Goal: Transaction & Acquisition: Purchase product/service

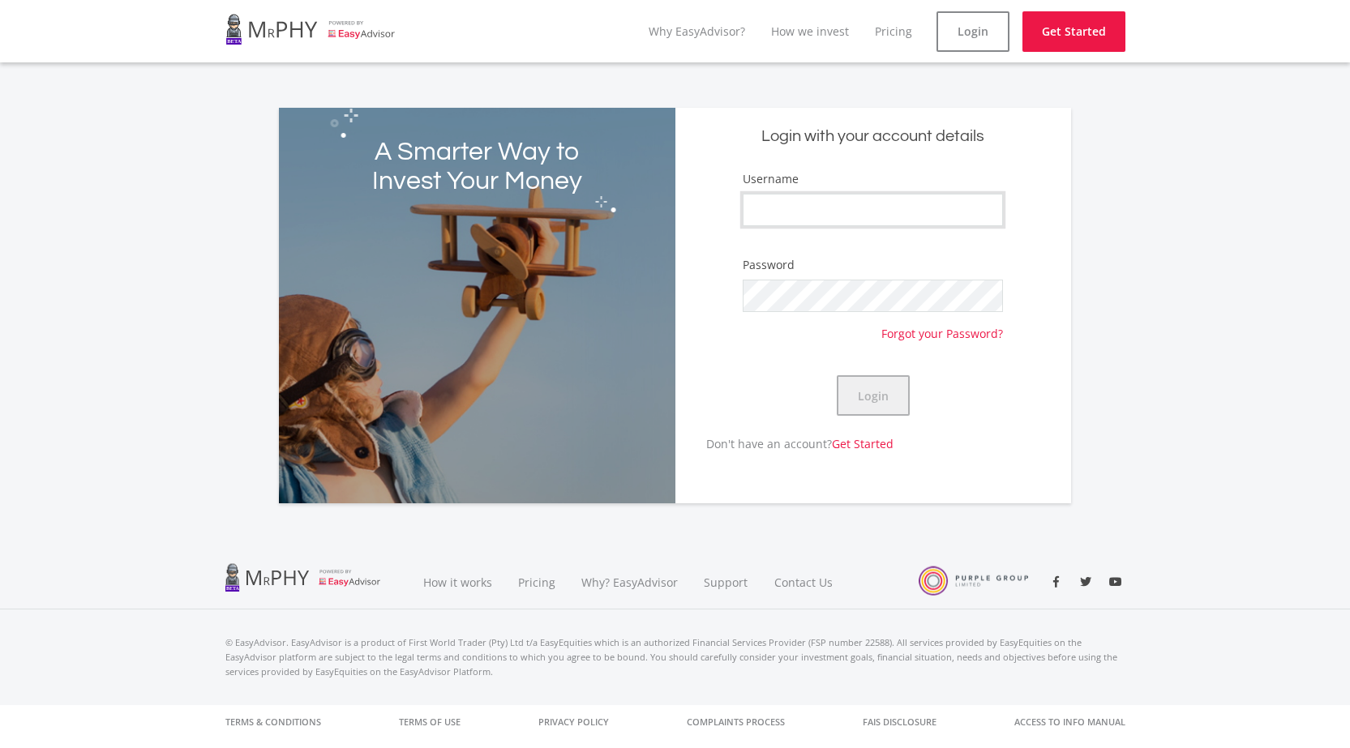
type input "Number1Knoxxman"
click at [882, 397] on button "Login" at bounding box center [873, 395] width 73 height 41
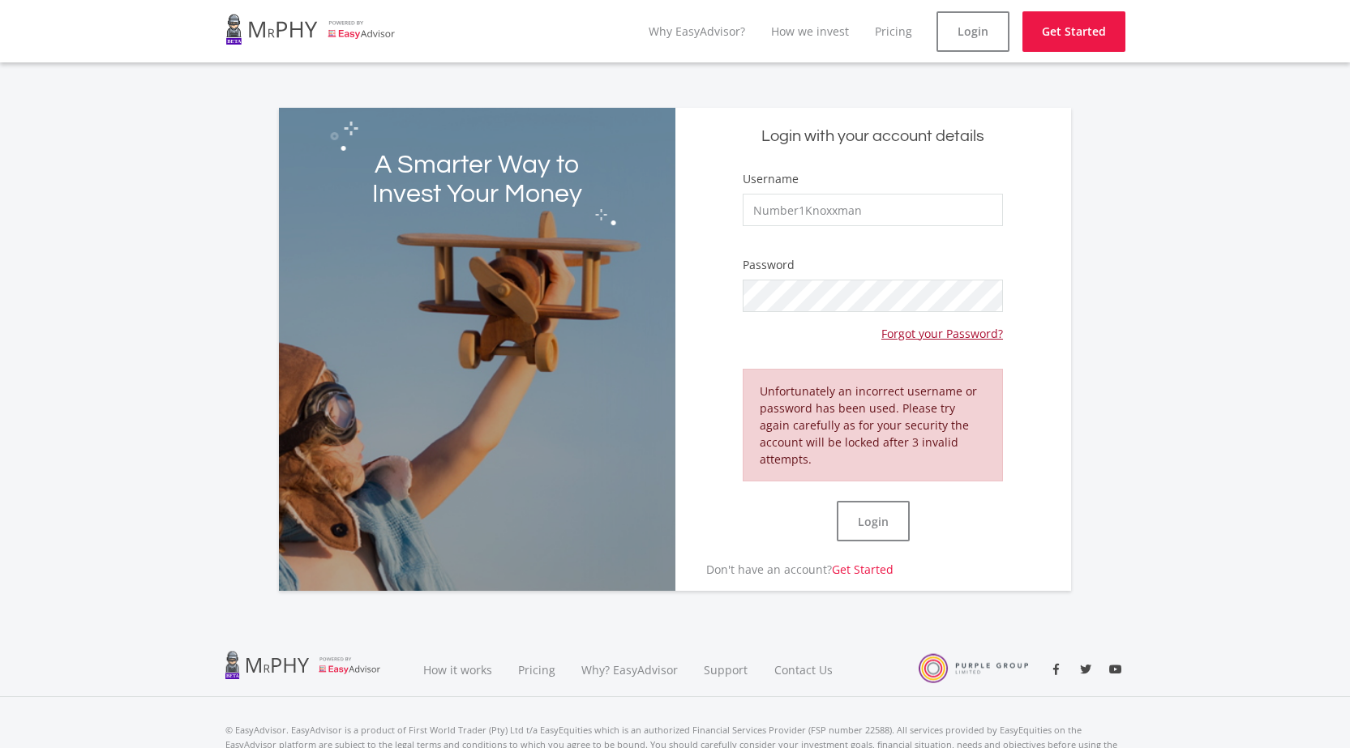
click at [923, 336] on link "Forgot your Password?" at bounding box center [942, 327] width 122 height 30
type input "Number1Knoxxman"
click at [631, 289] on div "A Smarter Way to Invest Your Money Login with your account details Username Num…" at bounding box center [675, 349] width 792 height 483
click at [892, 511] on button "Login" at bounding box center [873, 521] width 73 height 41
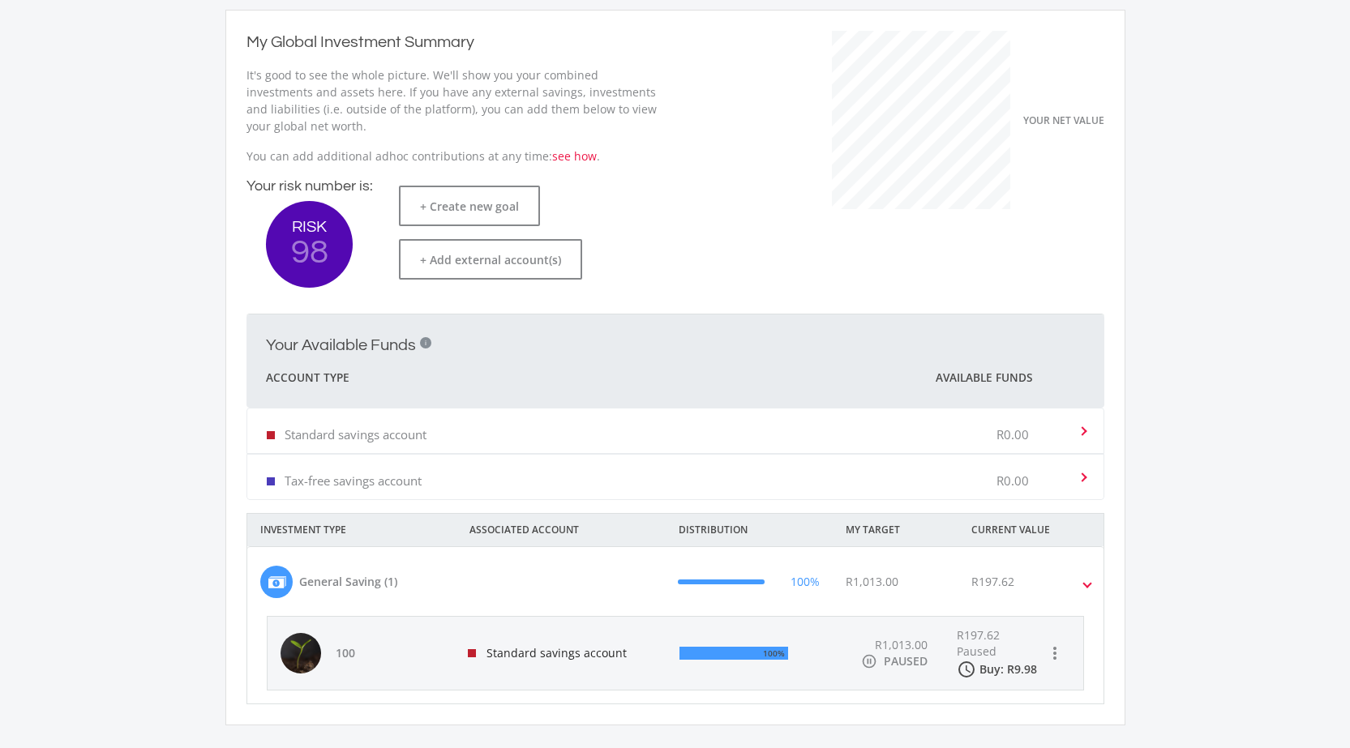
scroll to position [243, 0]
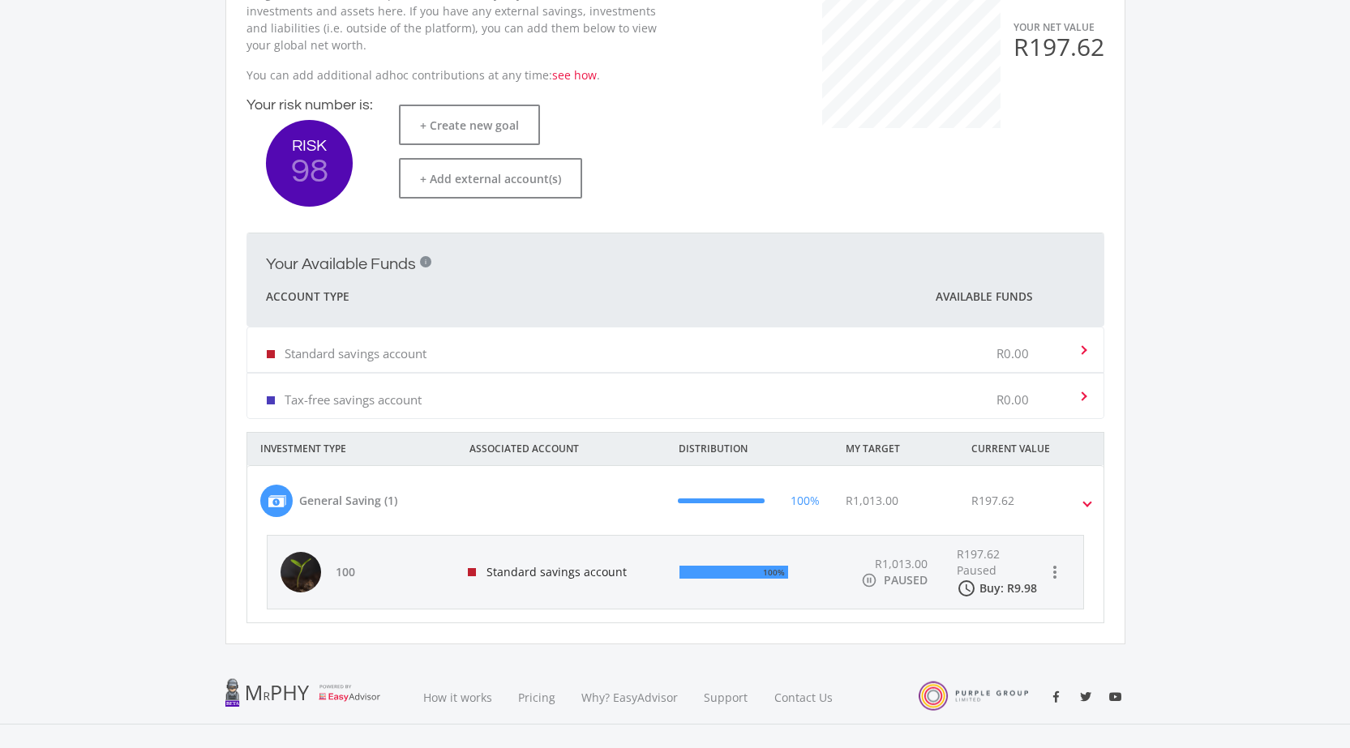
click at [871, 581] on icon "pause_circle_outline" at bounding box center [869, 580] width 16 height 16
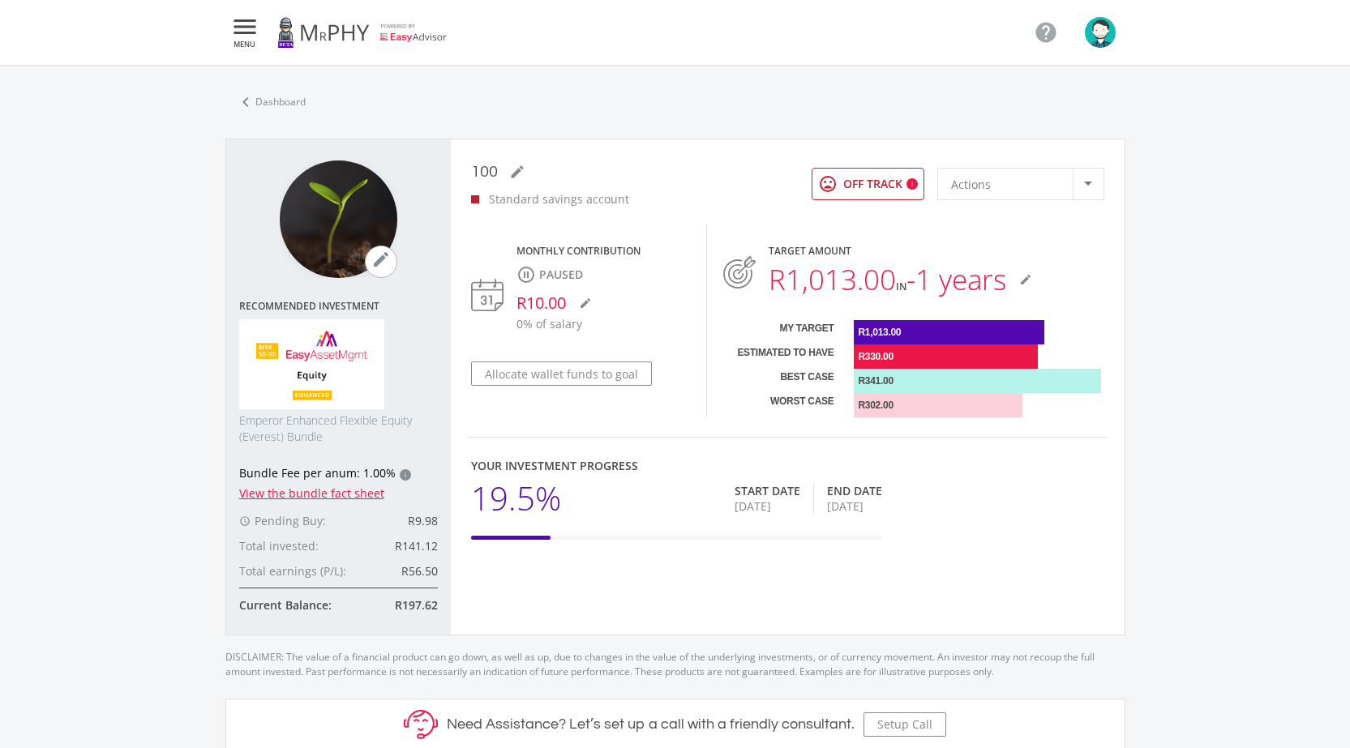
scroll to position [462, 859]
drag, startPoint x: 728, startPoint y: 508, endPoint x: 772, endPoint y: 504, distance: 44.1
click at [772, 504] on div "[DATE]" at bounding box center [768, 507] width 66 height 16
drag, startPoint x: 825, startPoint y: 507, endPoint x: 877, endPoint y: 509, distance: 51.9
click at [877, 509] on div "[DATE]" at bounding box center [854, 507] width 55 height 16
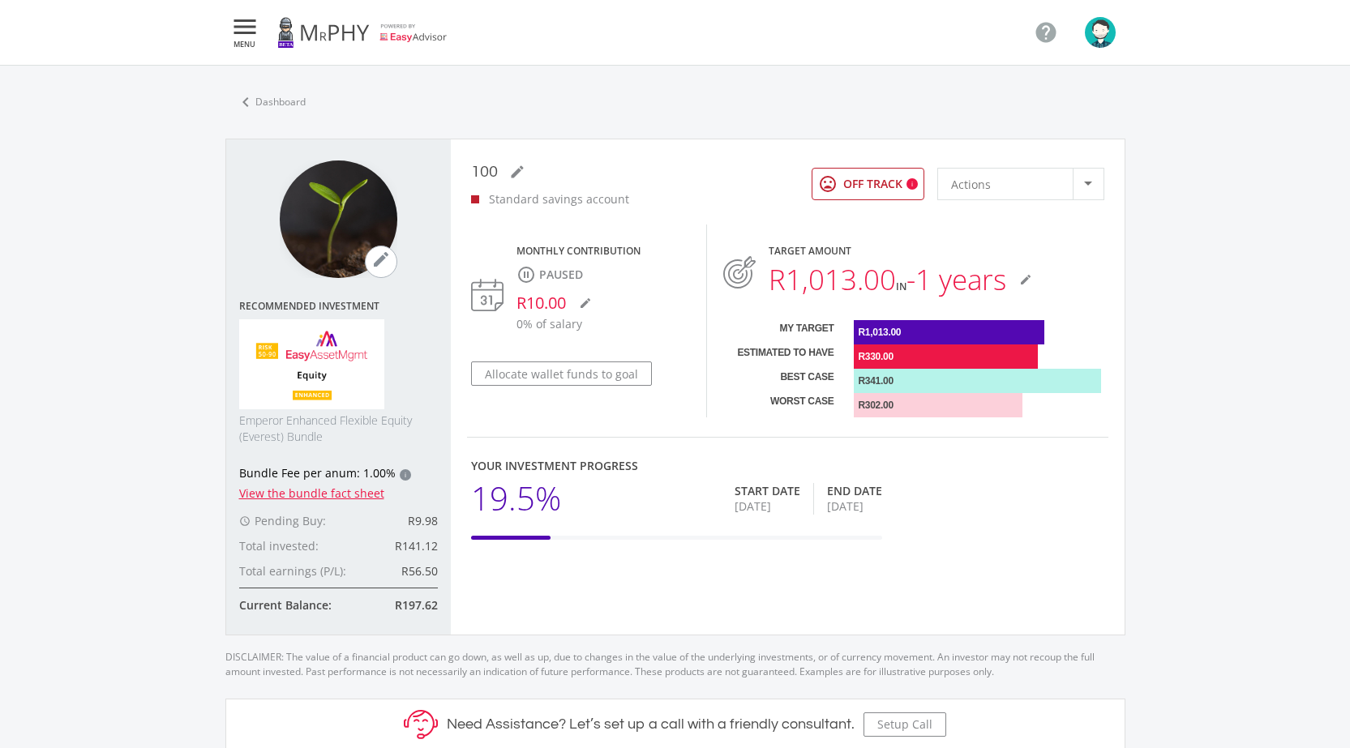
click at [525, 274] on icon "pause_circle_outline" at bounding box center [524, 274] width 16 height 19
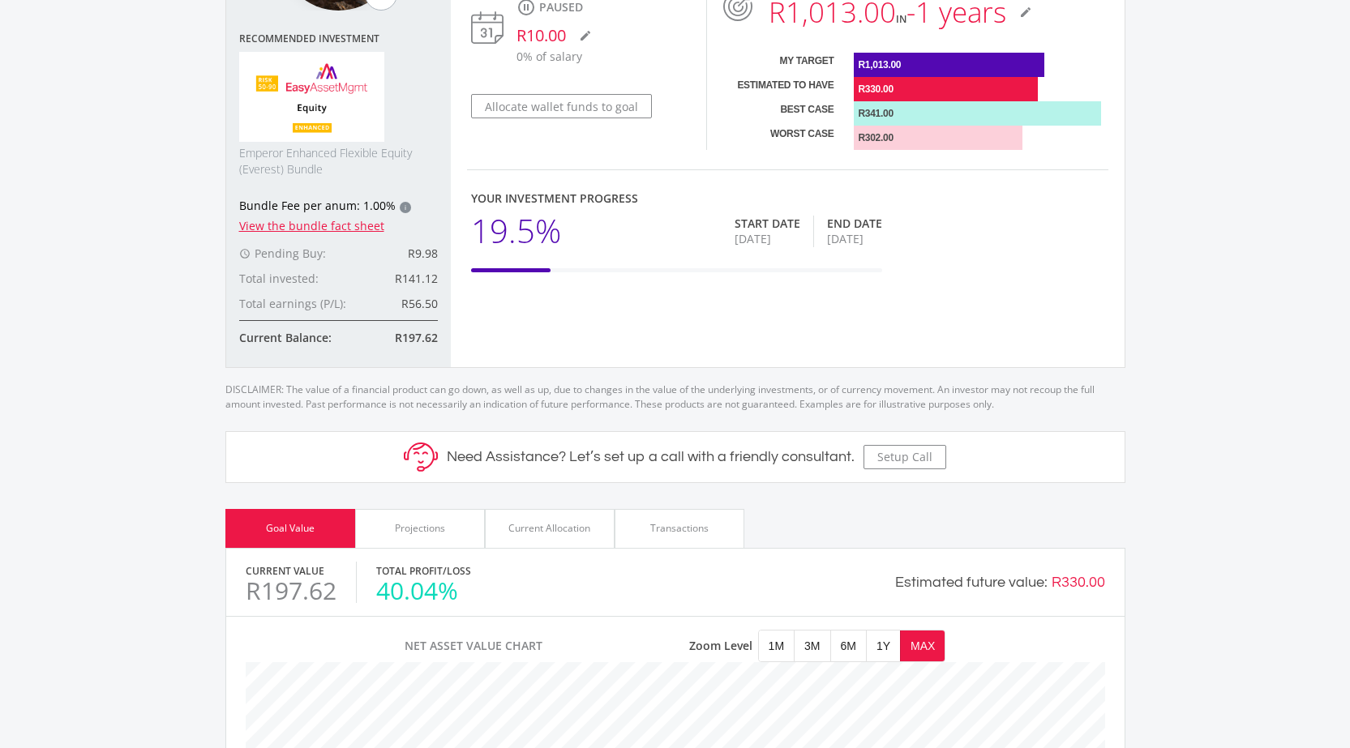
scroll to position [0, 0]
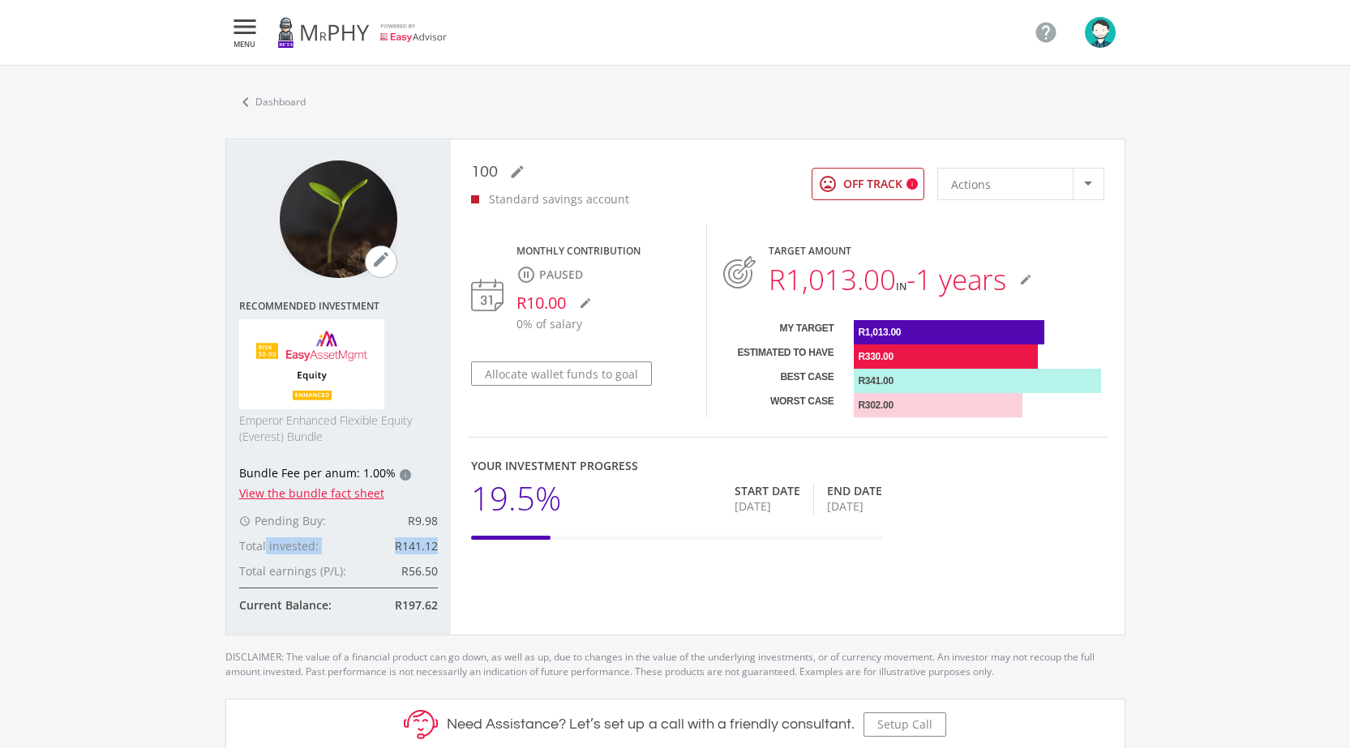
drag, startPoint x: 265, startPoint y: 542, endPoint x: 448, endPoint y: 541, distance: 182.4
click at [448, 541] on div "mode_edit Recommended Investment Emperor Enhanced Flexible Equity (Everest) Bun…" at bounding box center [338, 386] width 225 height 495
drag, startPoint x: 388, startPoint y: 575, endPoint x: 441, endPoint y: 572, distance: 52.8
click at [441, 572] on div "mode_edit Recommended Investment Emperor Enhanced Flexible Equity (Everest) Bun…" at bounding box center [338, 386] width 225 height 495
click at [1094, 186] on div at bounding box center [1088, 184] width 31 height 31
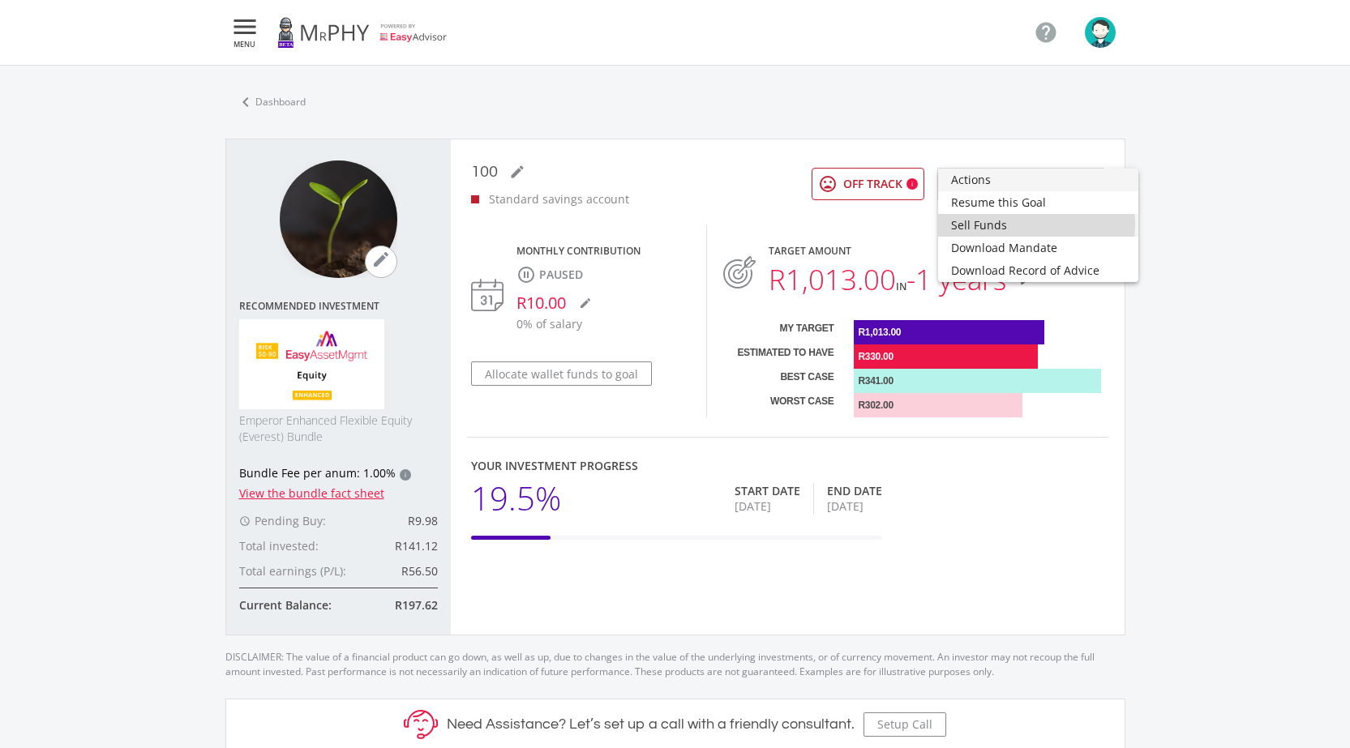
click at [1001, 225] on span "Sell Funds" at bounding box center [1038, 225] width 174 height 23
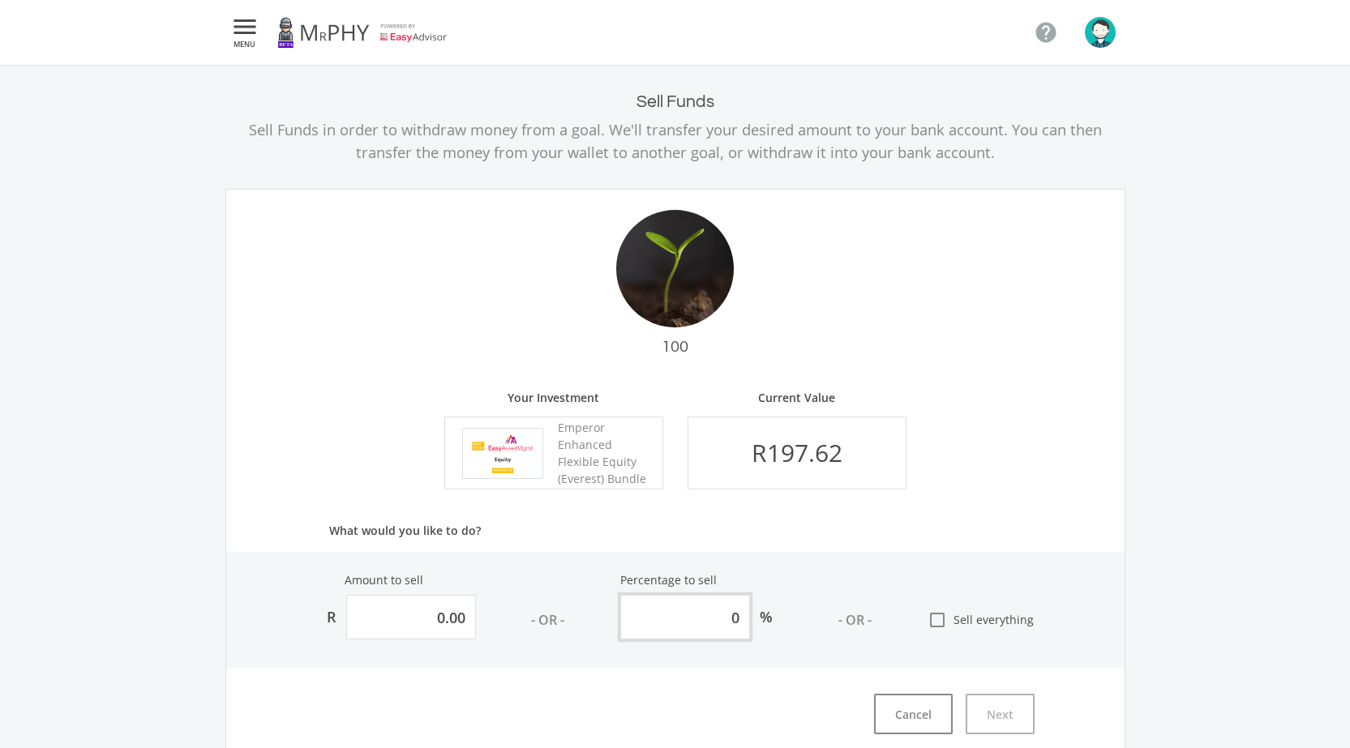
click at [728, 612] on input "0" at bounding box center [685, 617] width 130 height 45
type input "19.7622607186763"
type input "10"
type input "197.622607186763"
type input "100"
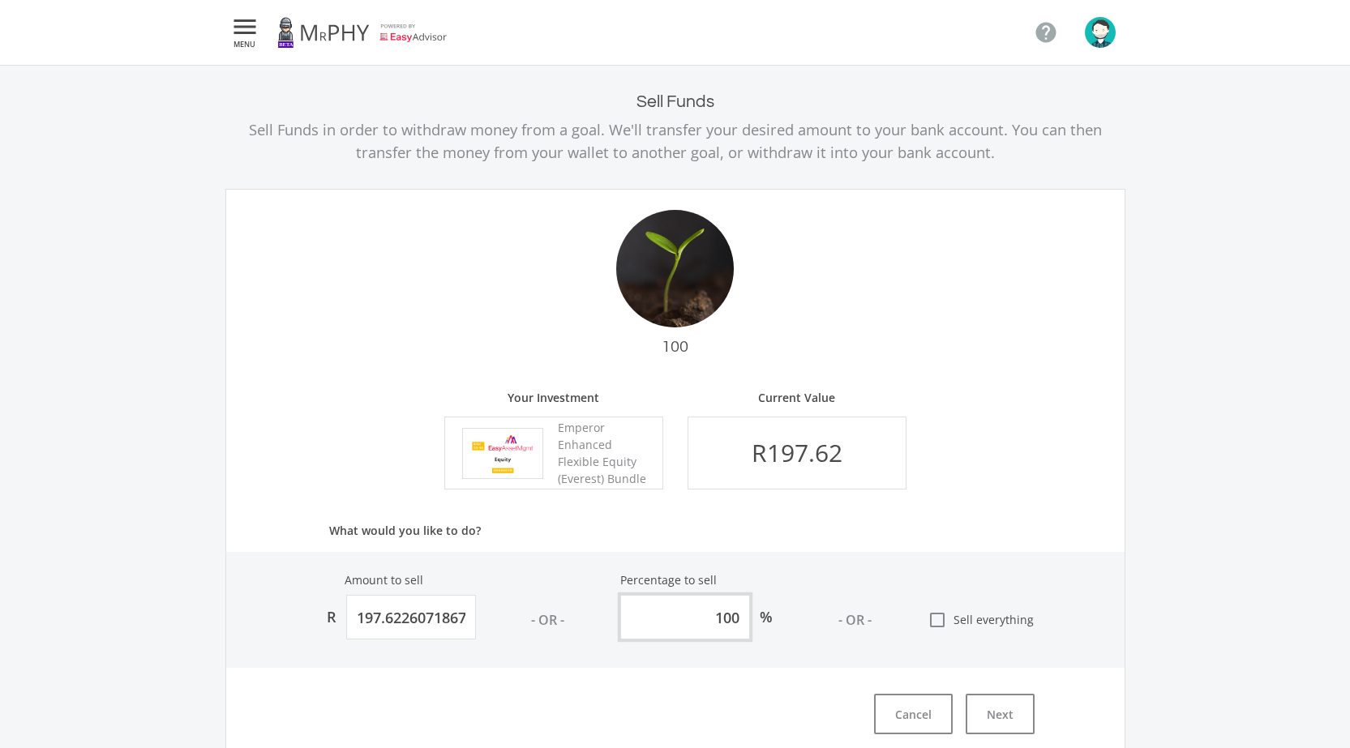
type input "197.62"
type input "100"
click at [958, 561] on div "Amount to sell R 197.62 - OR - Percentage to sell 100 % - OR - check_box Sell e…" at bounding box center [675, 610] width 898 height 116
click at [991, 722] on button "Next" at bounding box center [1000, 714] width 69 height 41
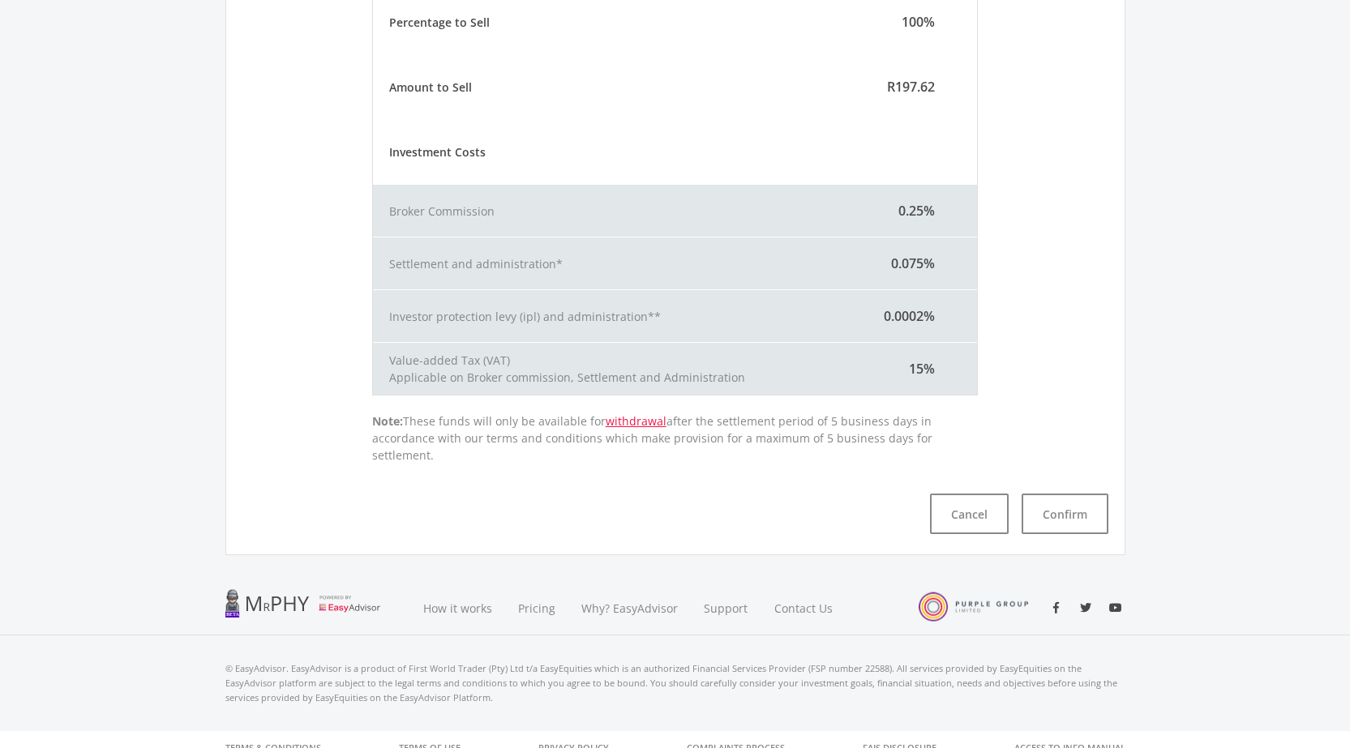
scroll to position [192, 0]
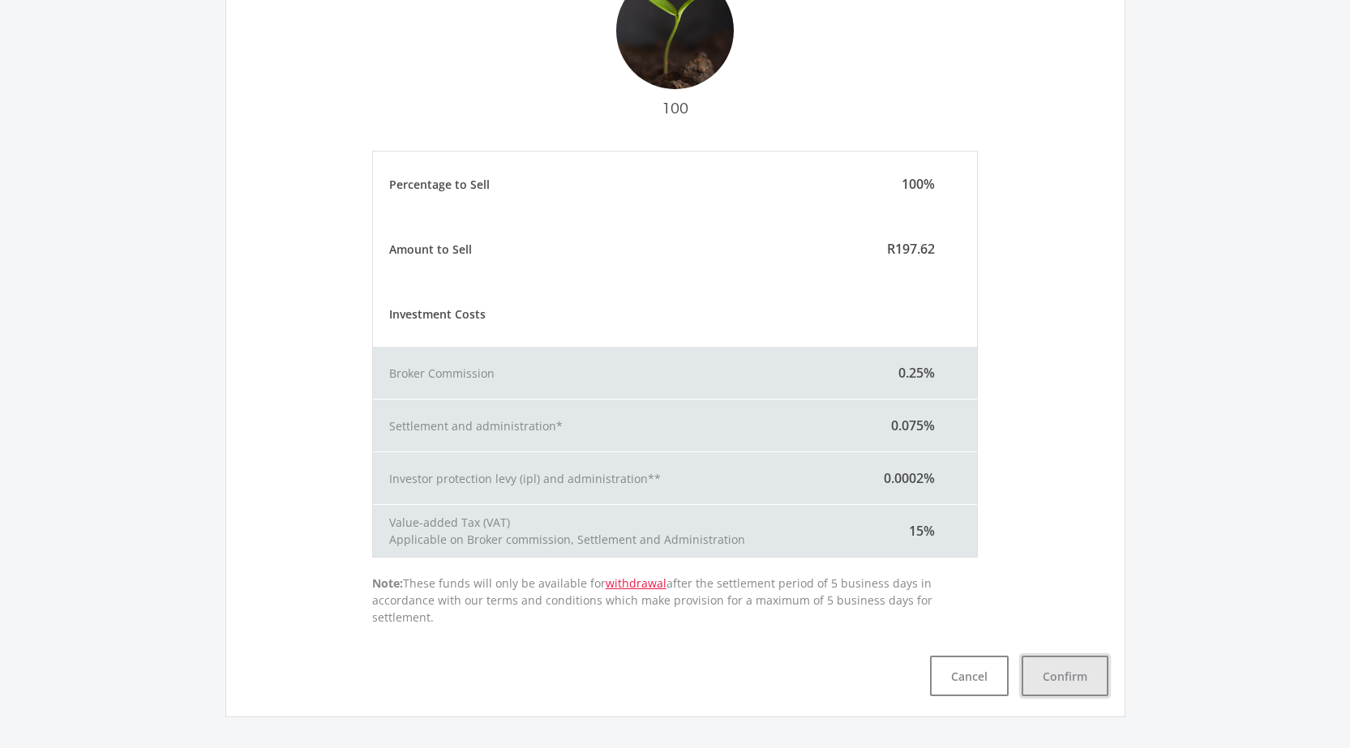
click at [1065, 656] on button "Confirm" at bounding box center [1065, 676] width 87 height 41
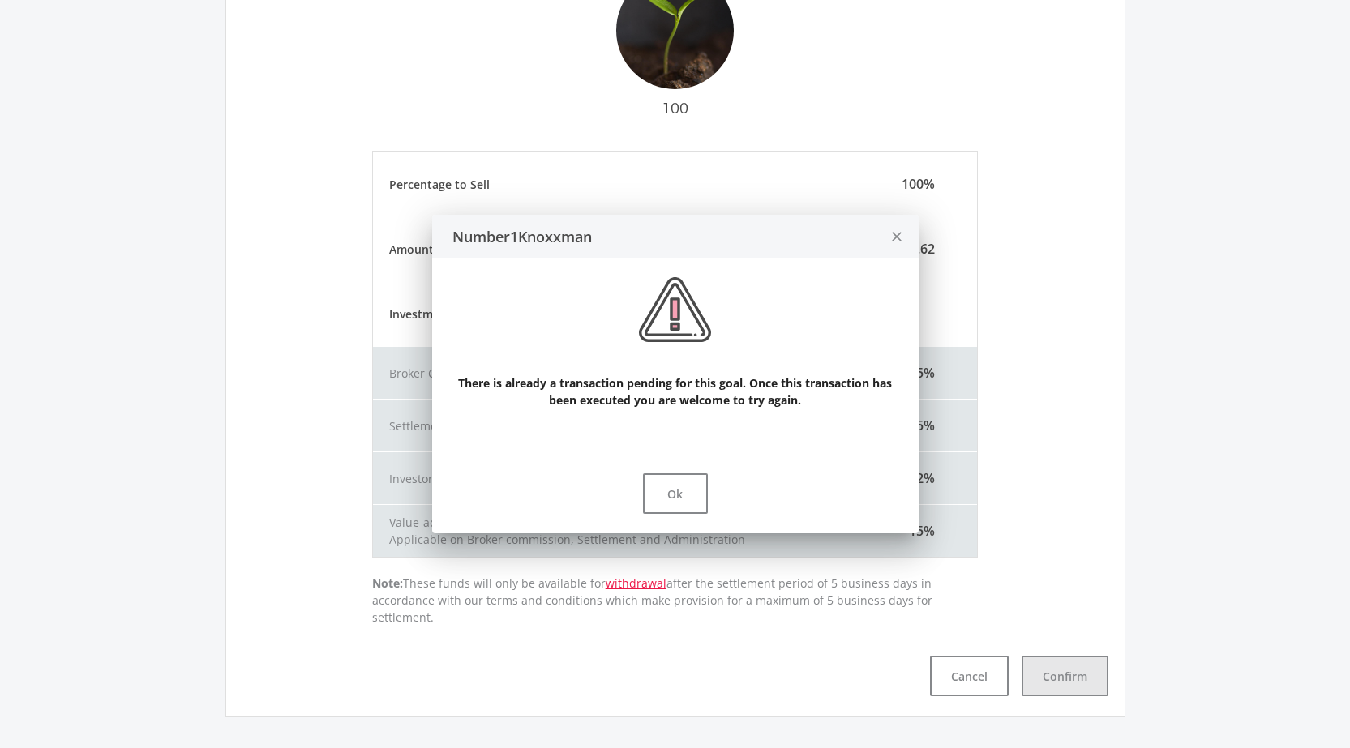
scroll to position [0, 0]
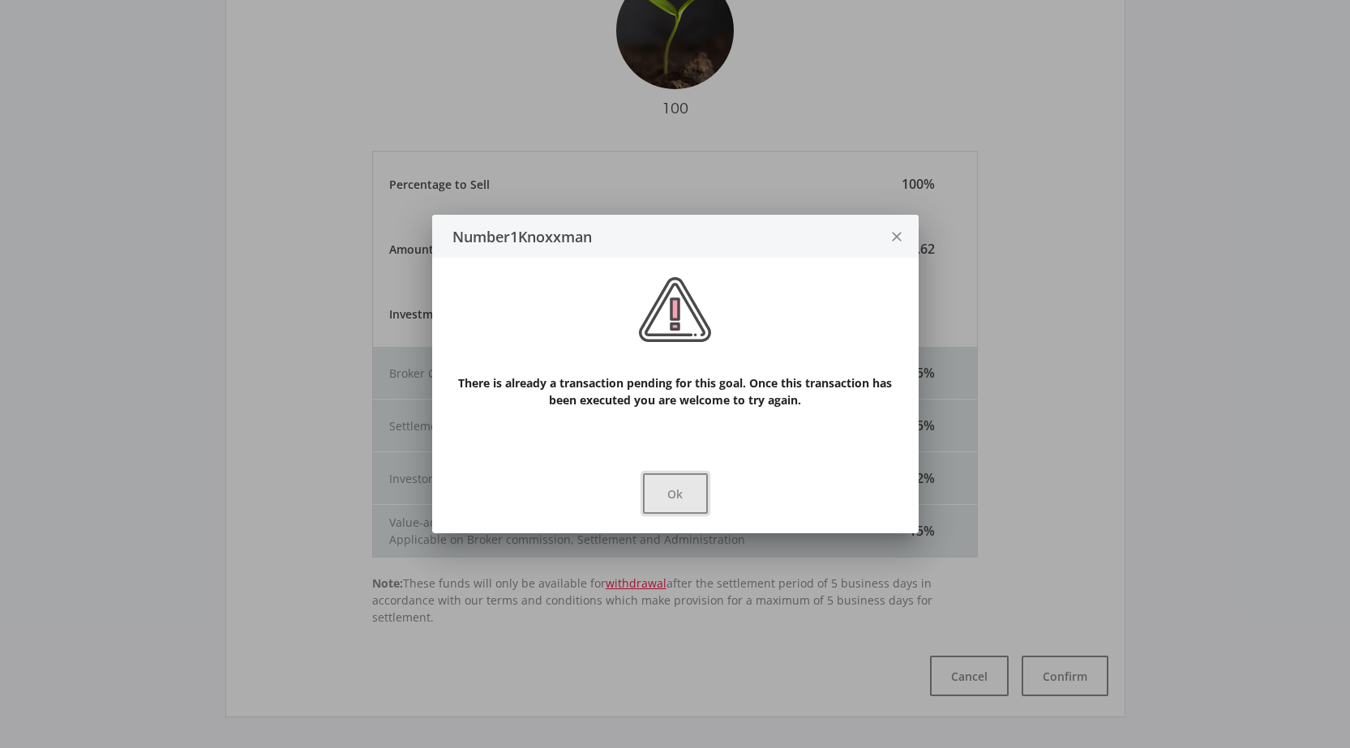
click at [671, 497] on button "Ok" at bounding box center [675, 494] width 65 height 41
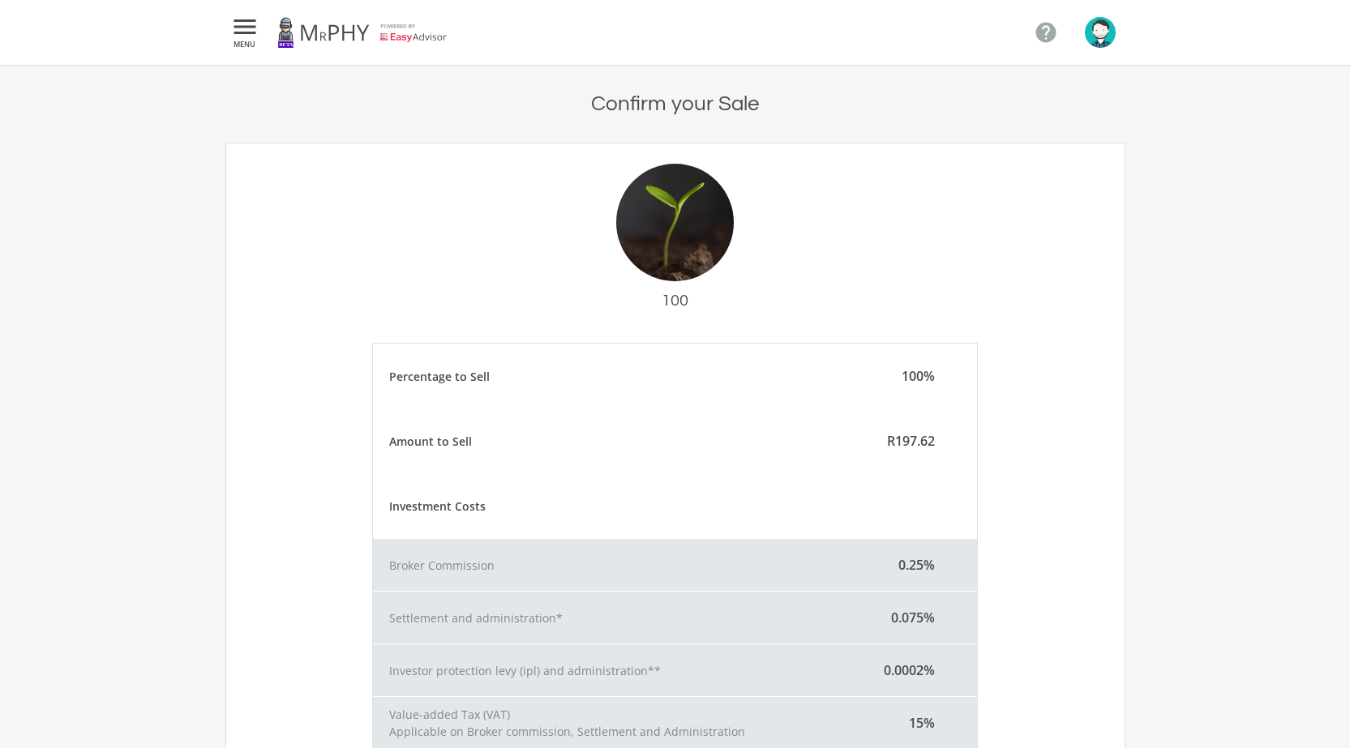
click at [713, 231] on div at bounding box center [675, 223] width 118 height 118
click at [228, 30] on button " MENU" at bounding box center [244, 32] width 39 height 32
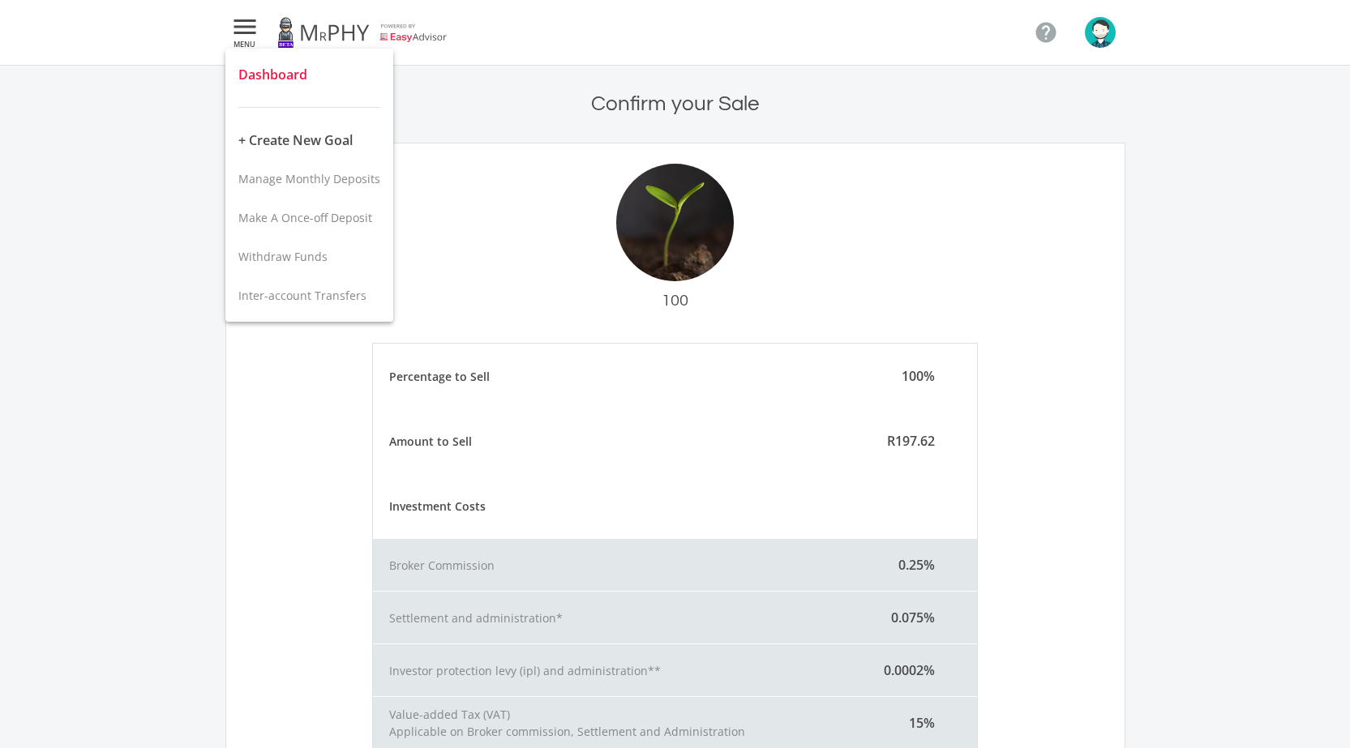
click at [259, 71] on span "Dashboard" at bounding box center [272, 75] width 69 height 18
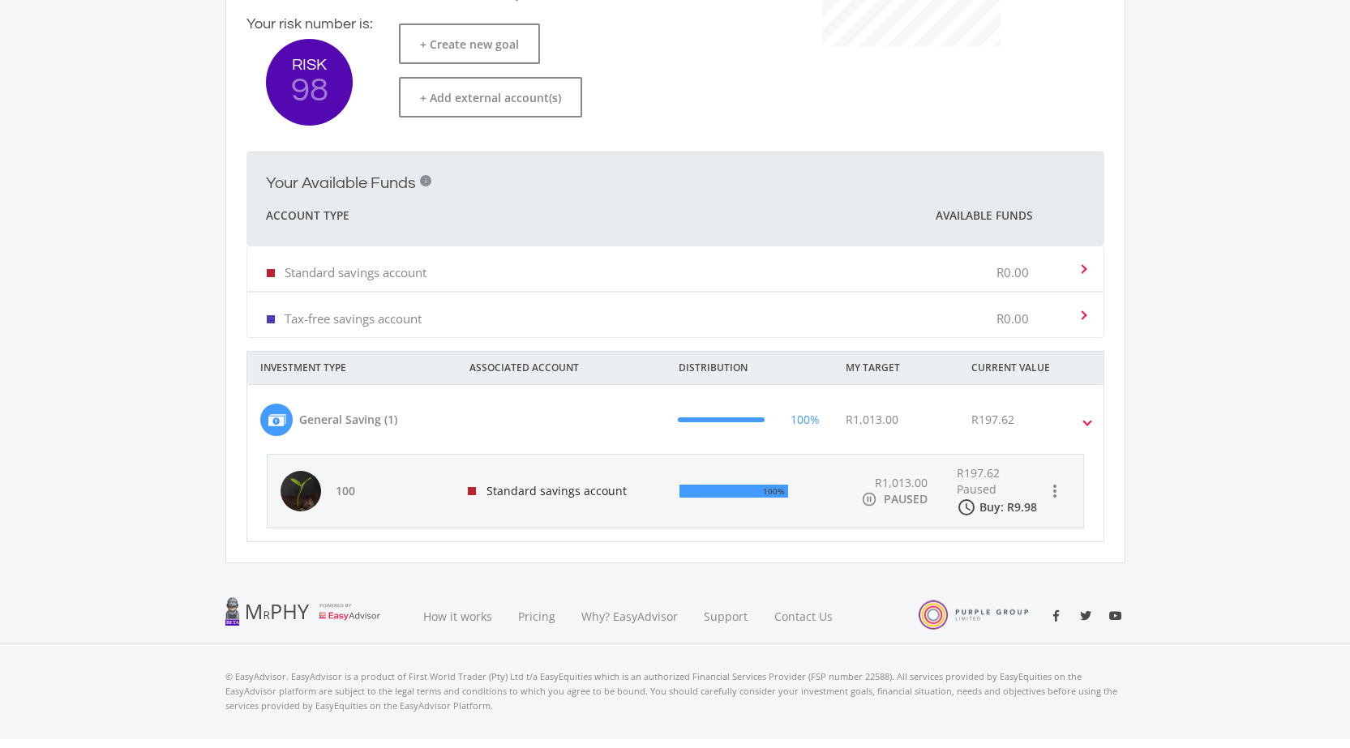
scroll to position [349, 0]
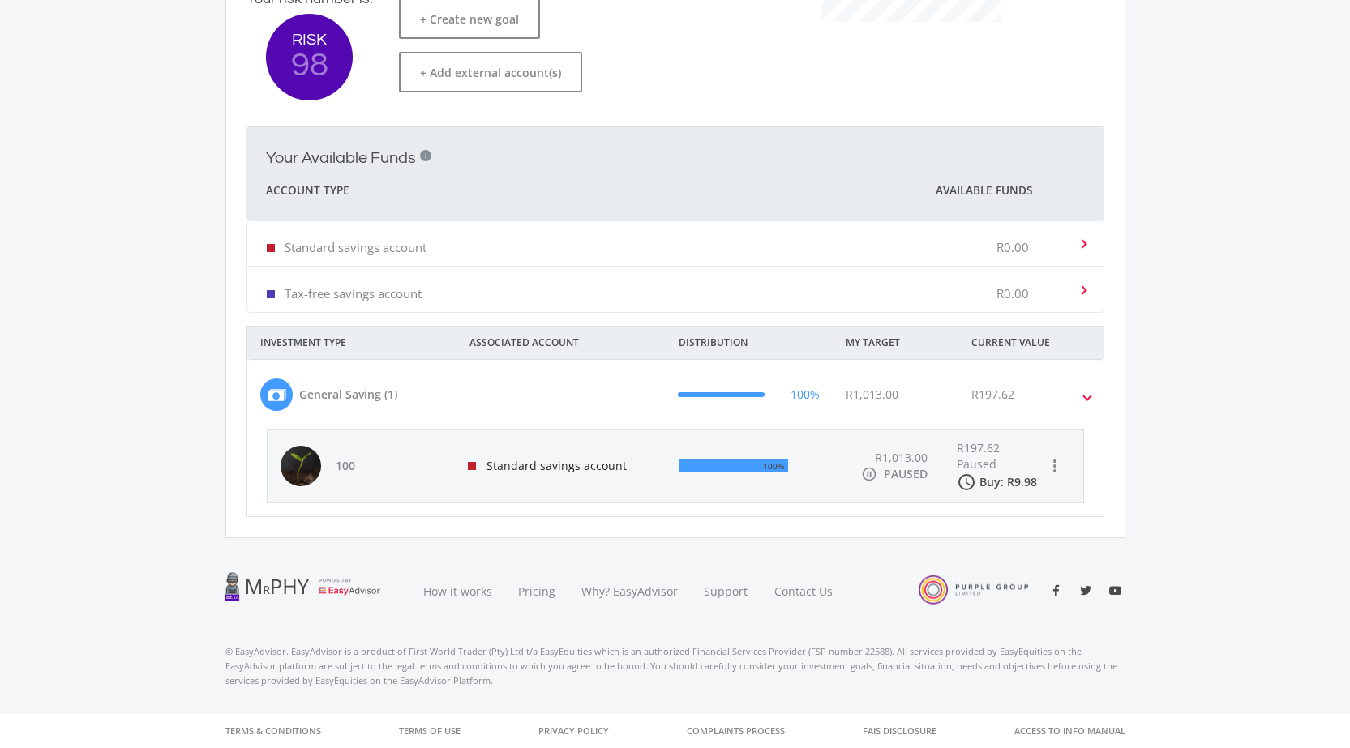
click at [969, 483] on icon "access_time" at bounding box center [966, 482] width 19 height 19
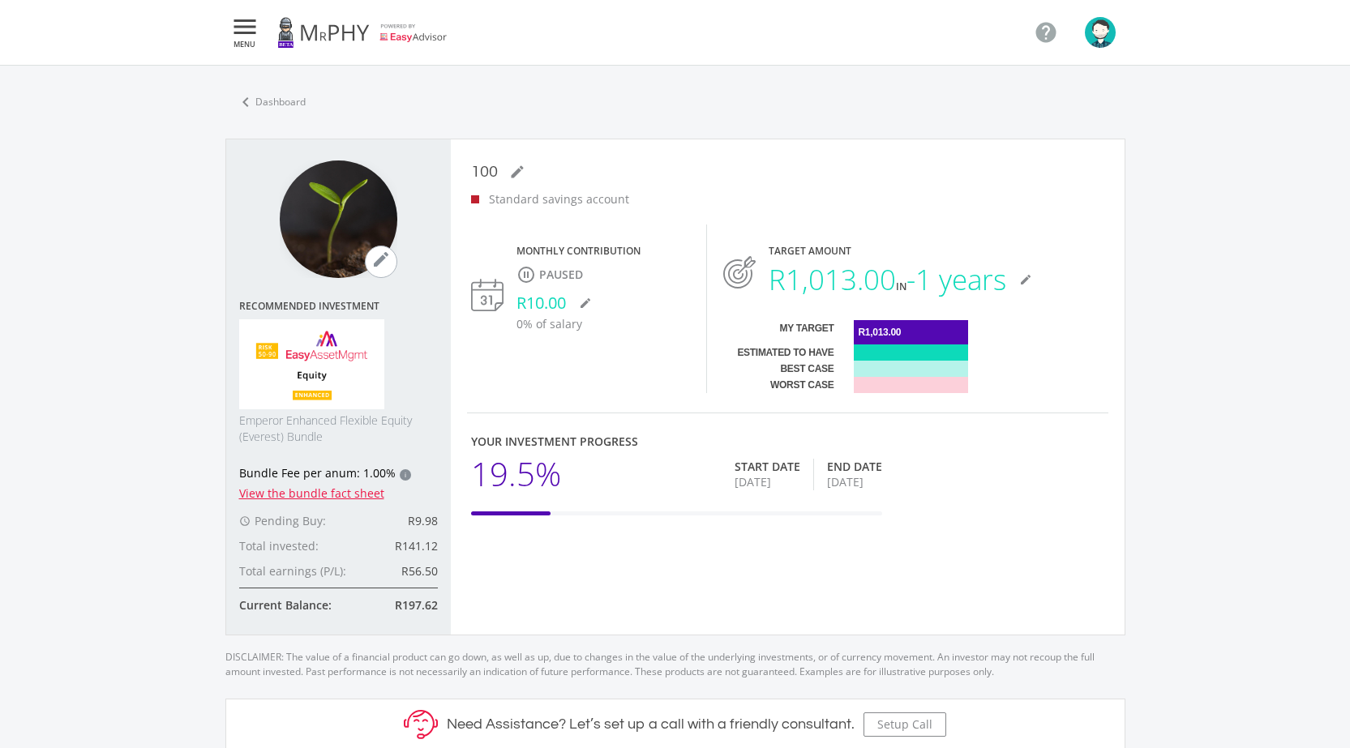
click at [242, 521] on icon "access_time" at bounding box center [244, 521] width 11 height 11
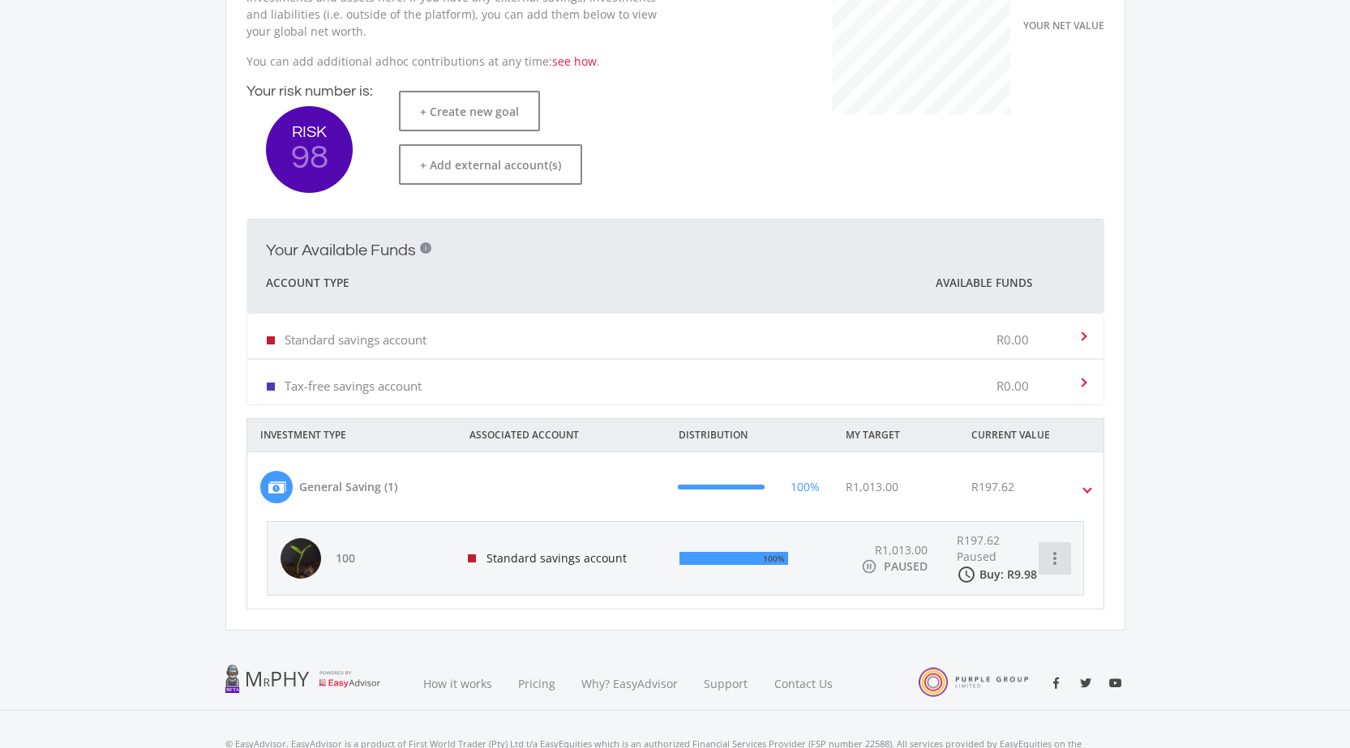
scroll to position [338, 0]
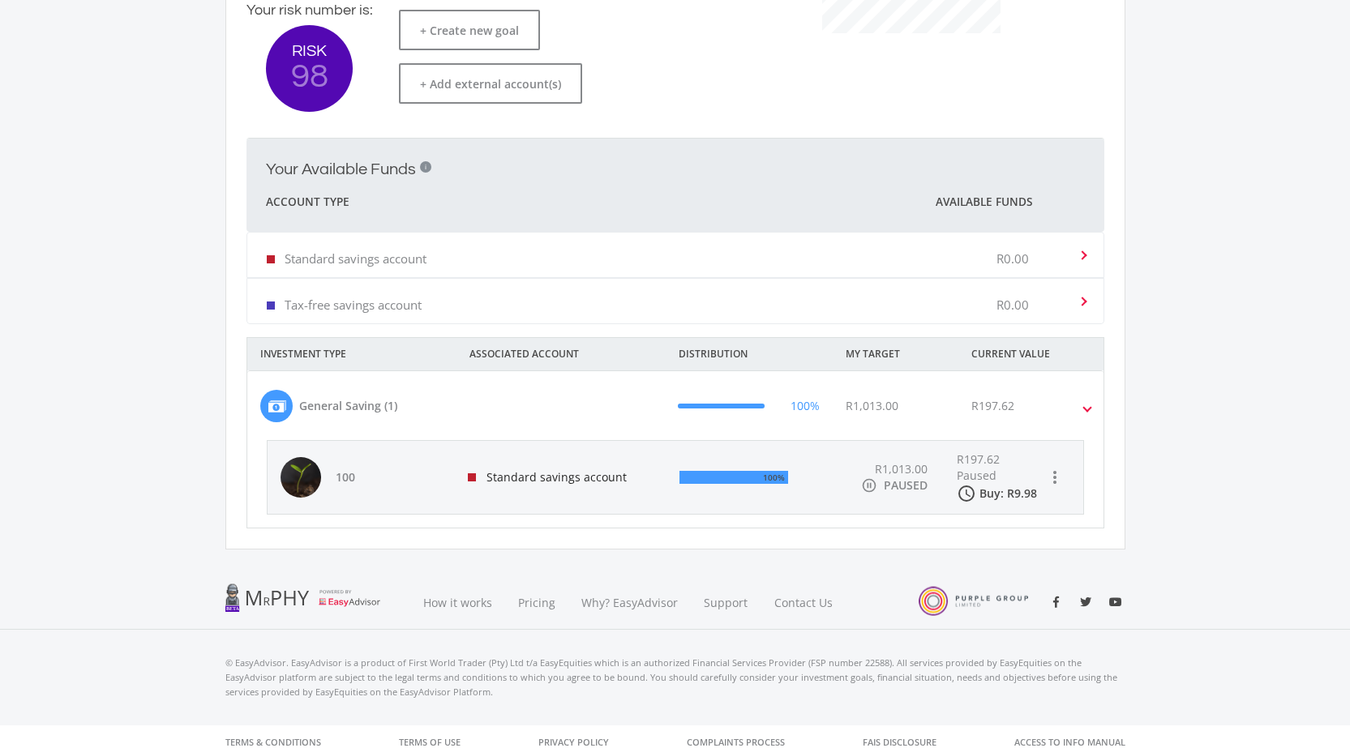
click at [1087, 405] on span at bounding box center [1087, 406] width 6 height 19
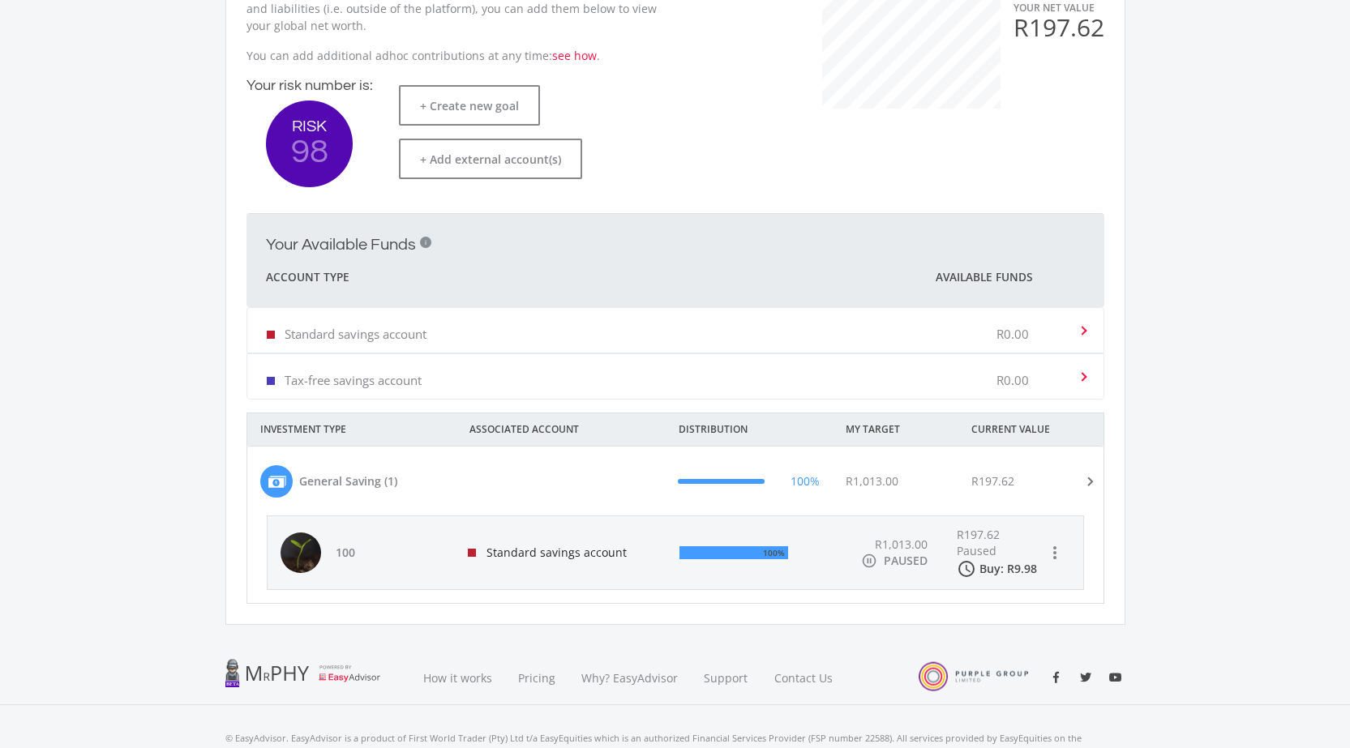
scroll to position [262, 0]
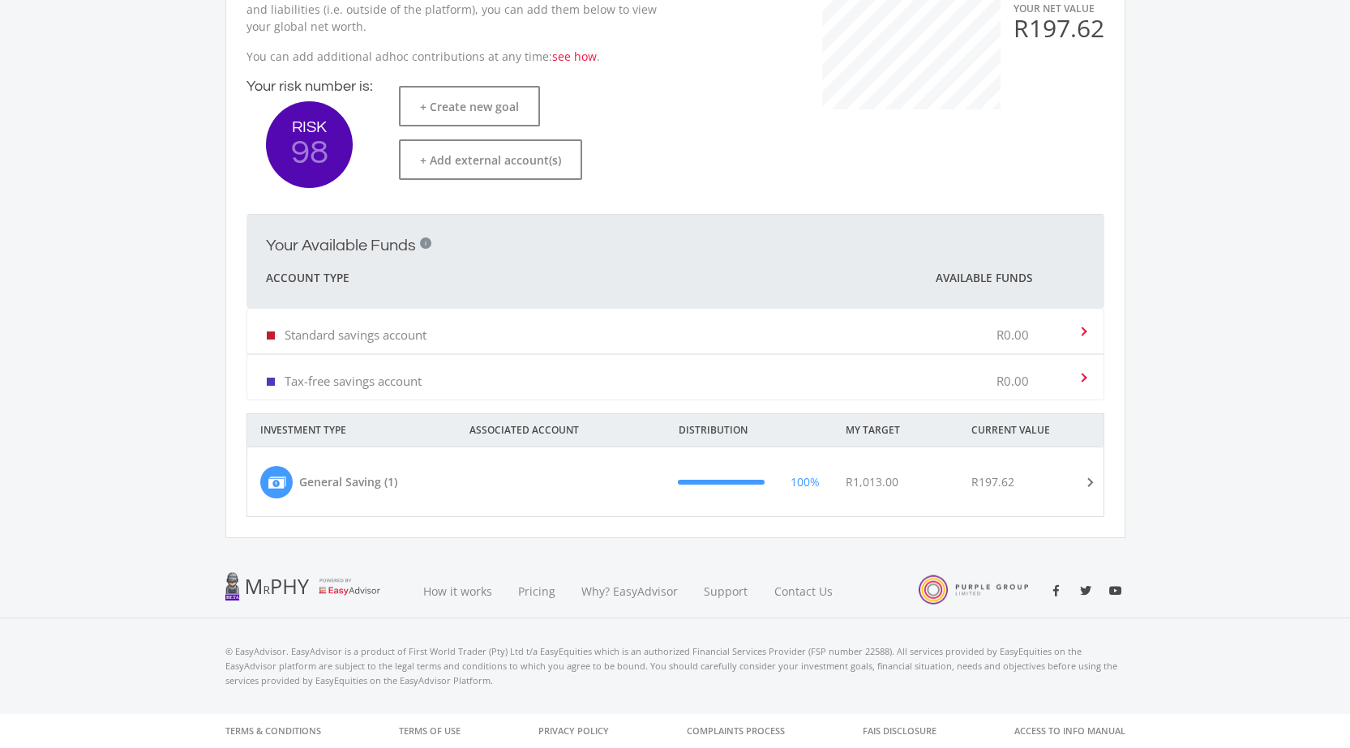
click at [1089, 486] on span at bounding box center [1087, 482] width 19 height 6
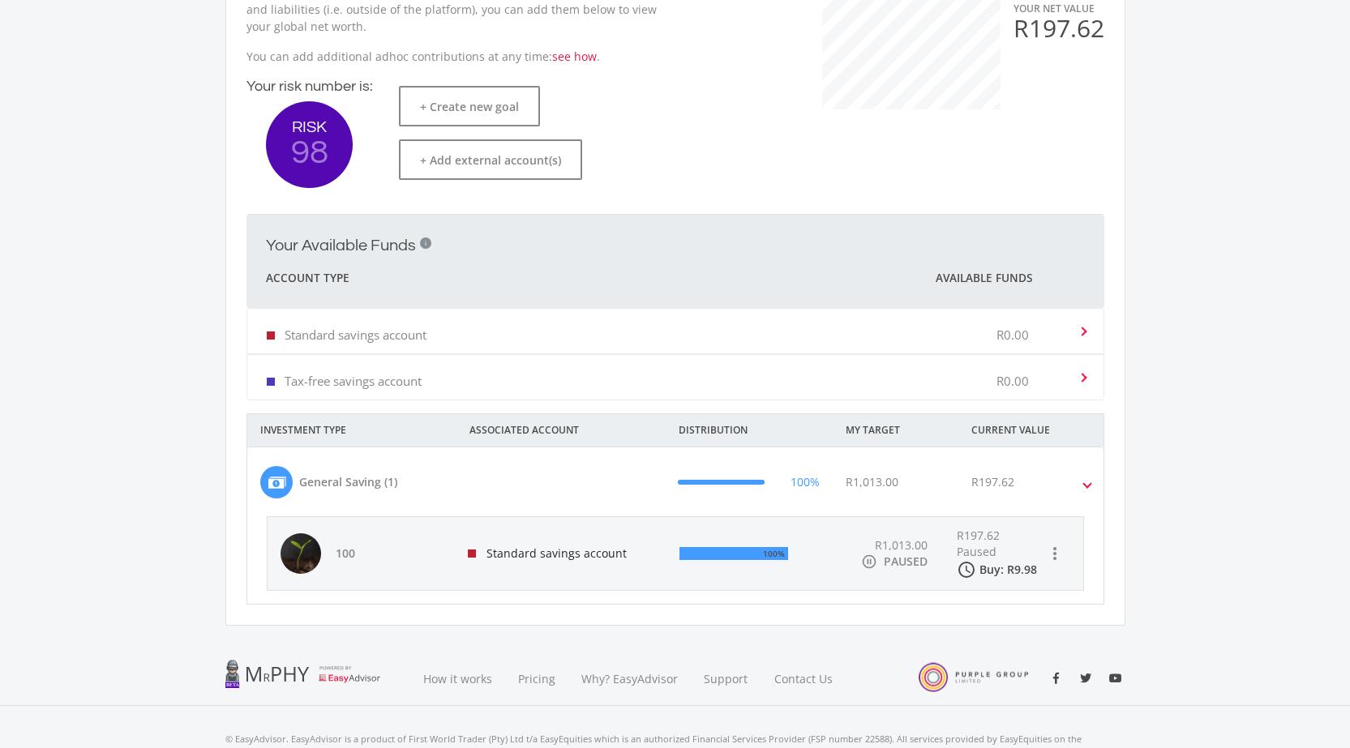
scroll to position [338, 0]
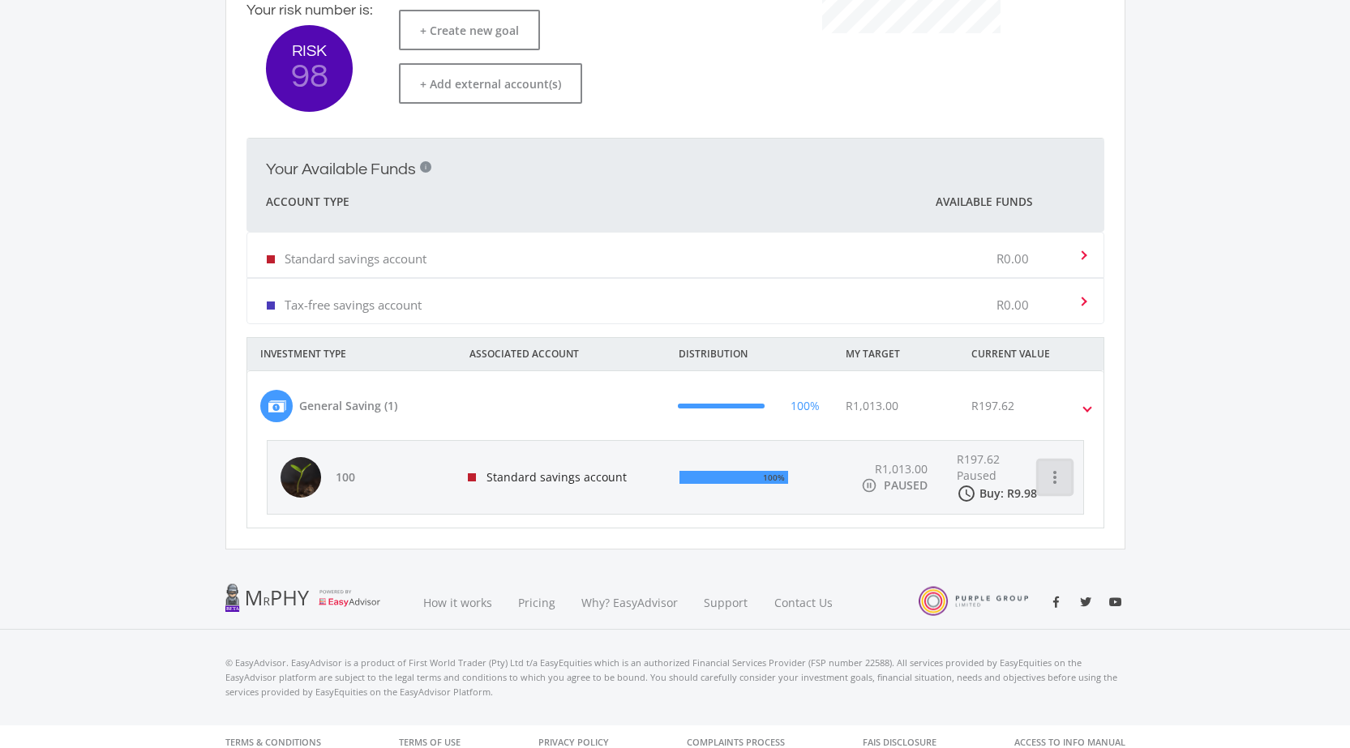
click at [1054, 481] on icon "more_vert" at bounding box center [1054, 477] width 19 height 19
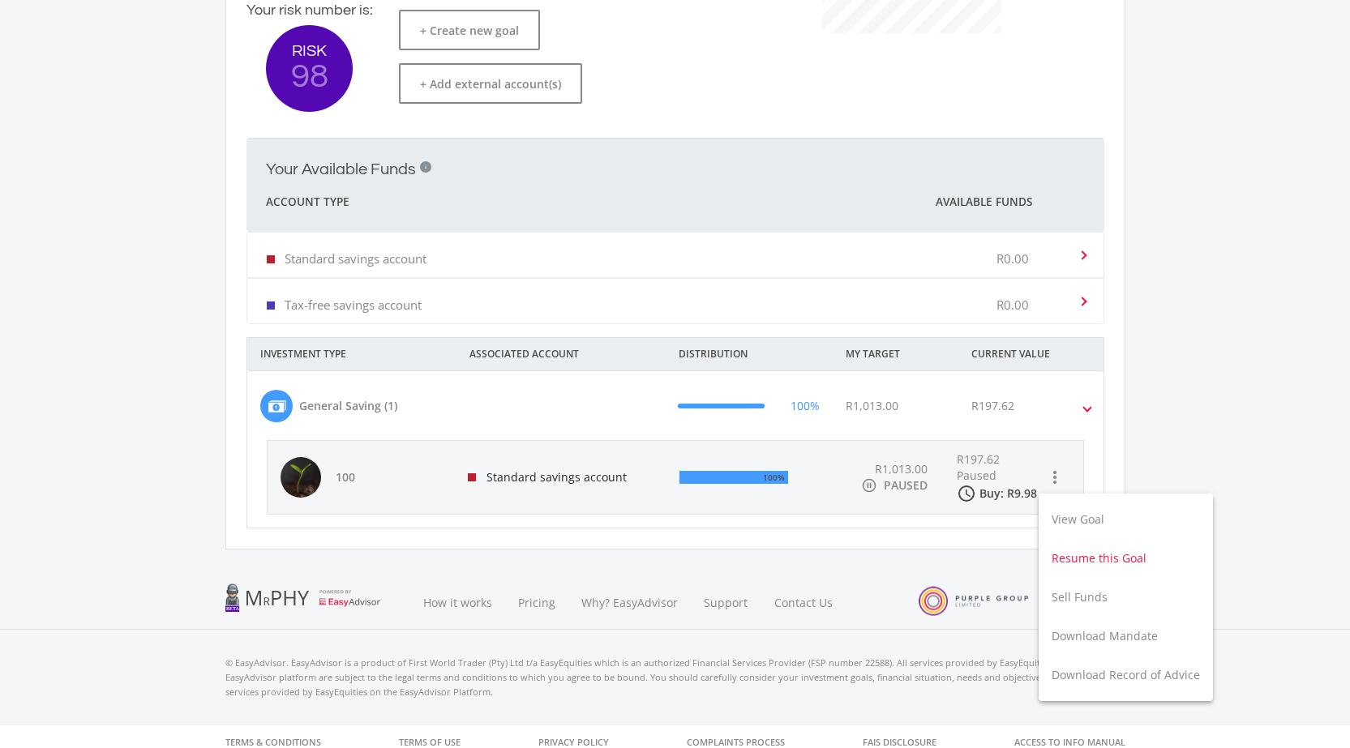
click at [1089, 558] on button "Resume this Goal" at bounding box center [1126, 558] width 174 height 39
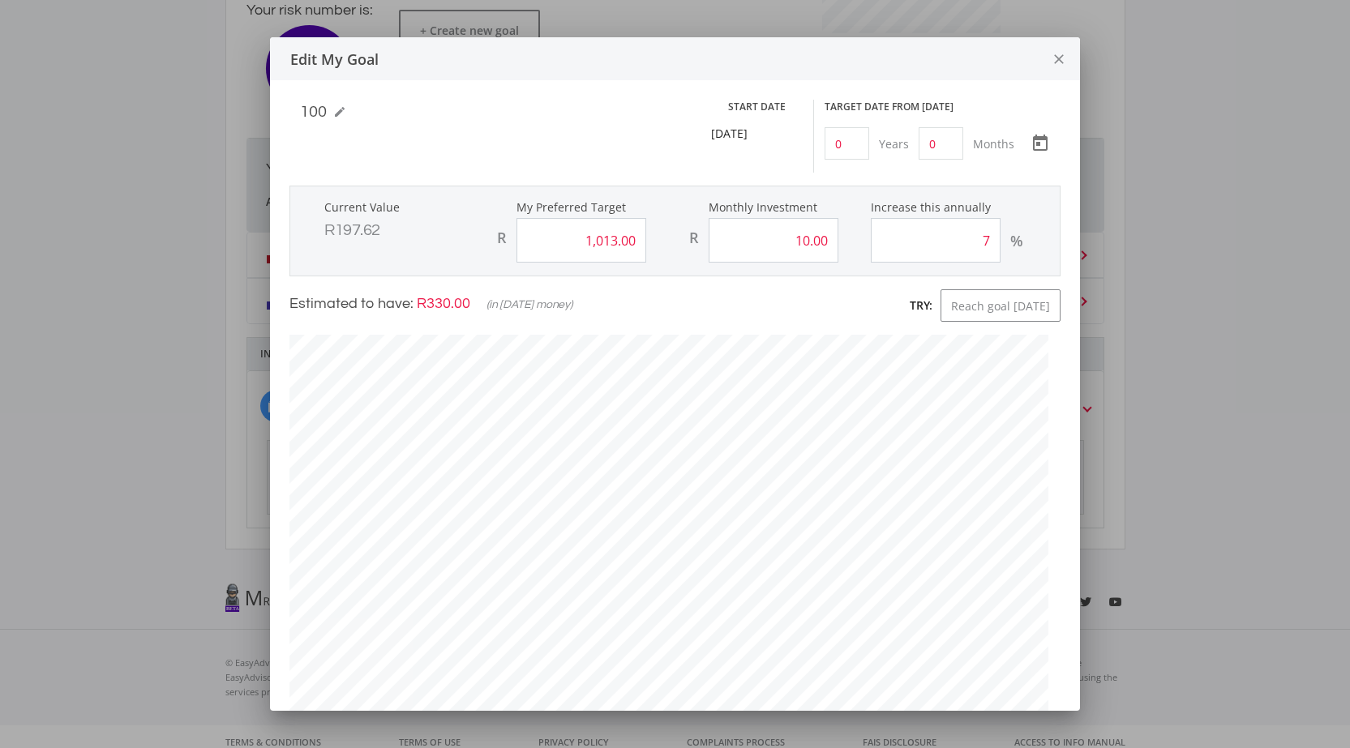
scroll to position [225, 0]
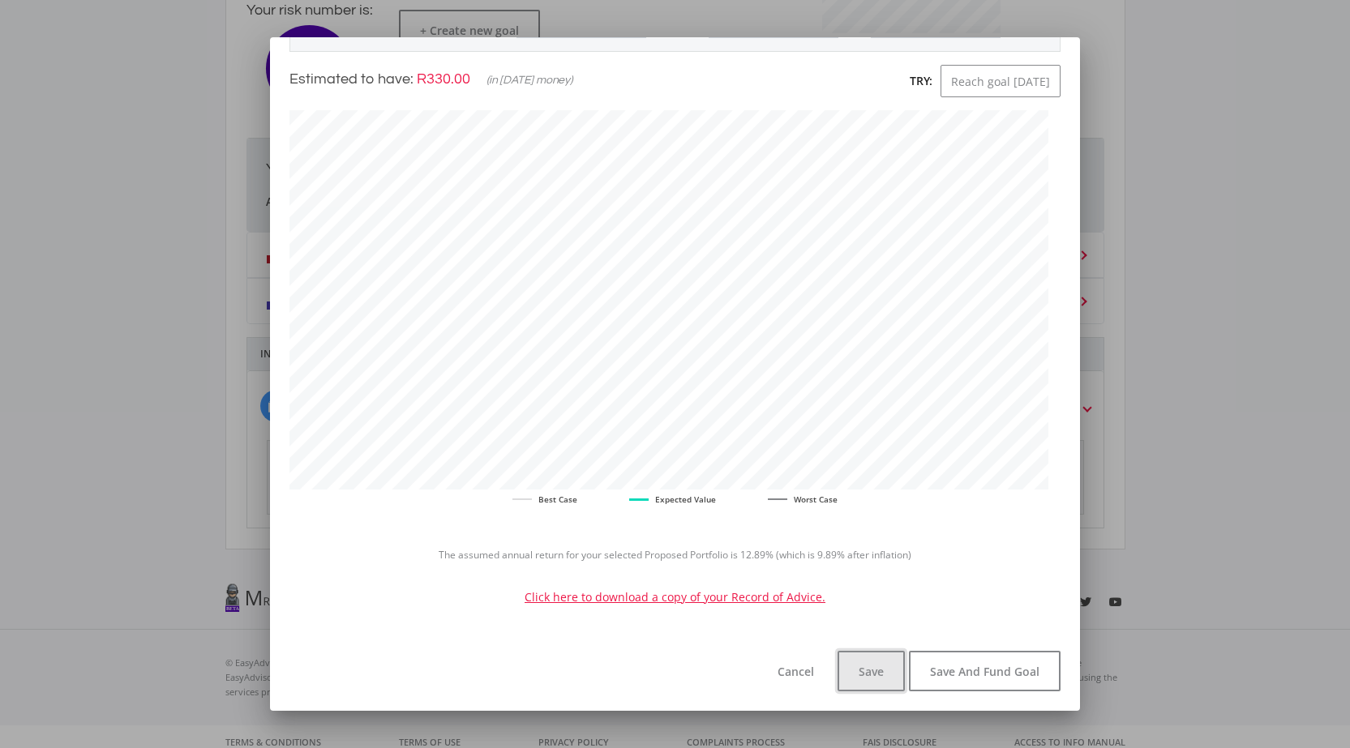
click at [869, 666] on button "Save" at bounding box center [871, 671] width 67 height 41
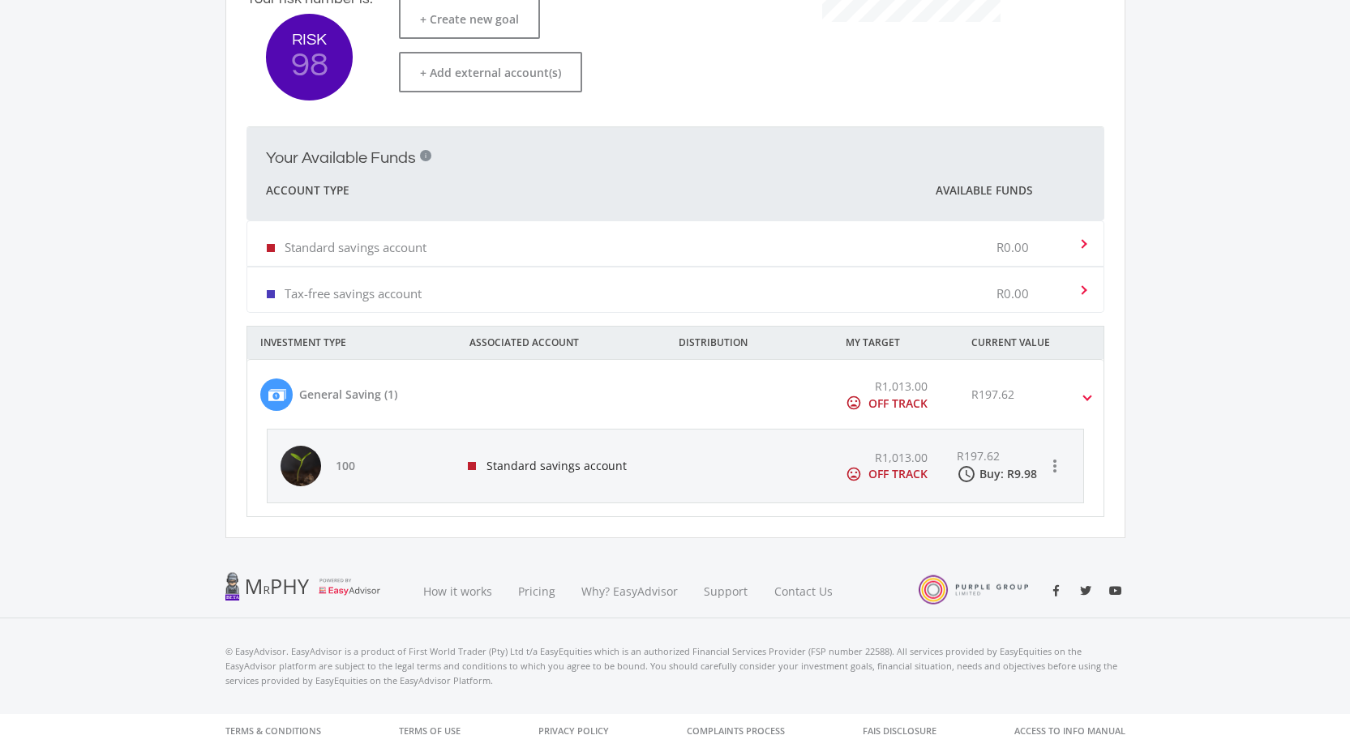
scroll to position [399, 0]
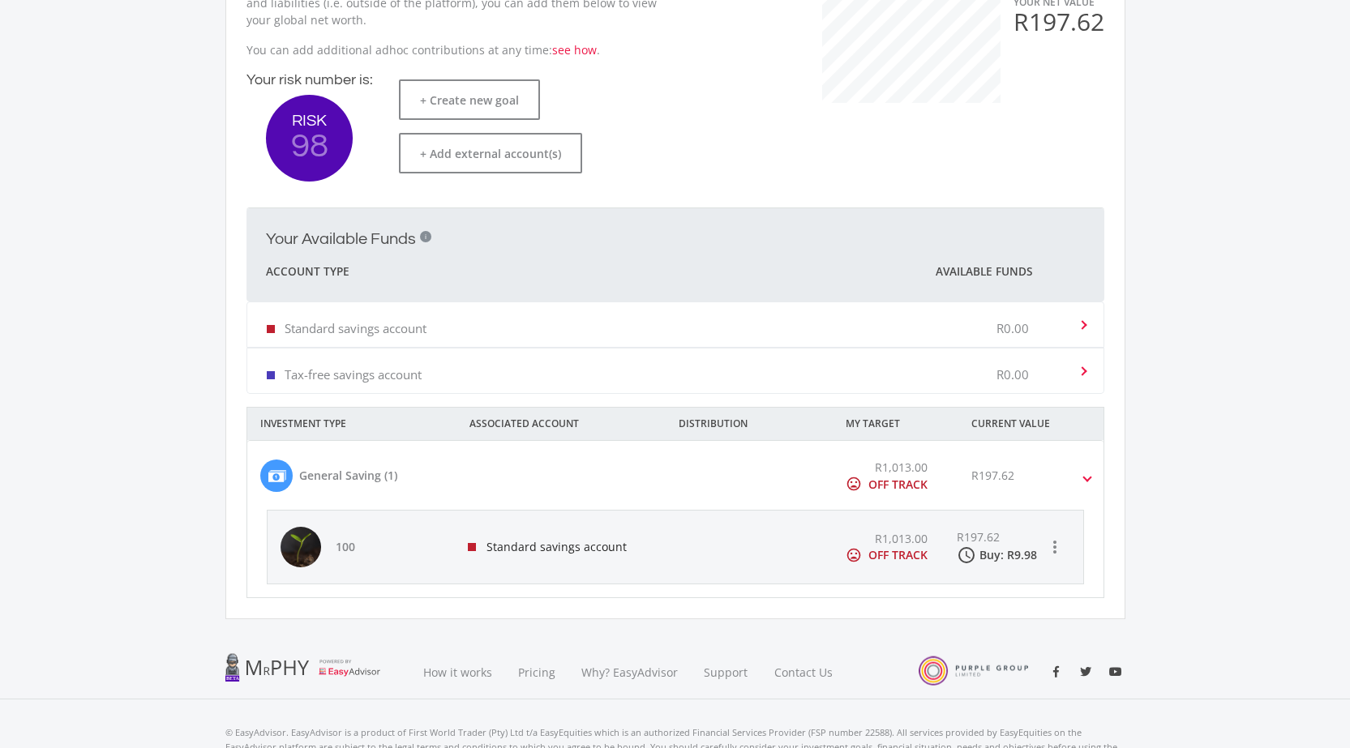
click at [1086, 479] on span at bounding box center [1087, 476] width 6 height 19
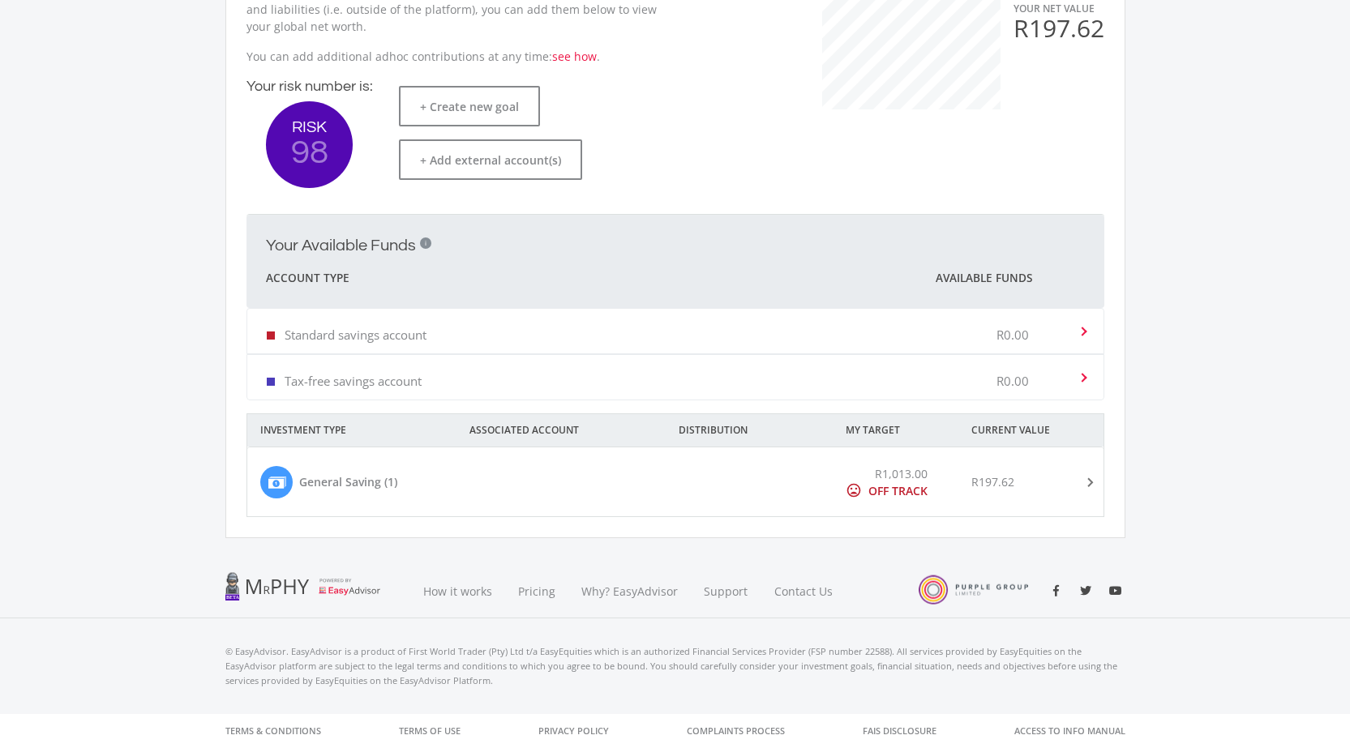
click at [1086, 479] on span at bounding box center [1087, 482] width 19 height 6
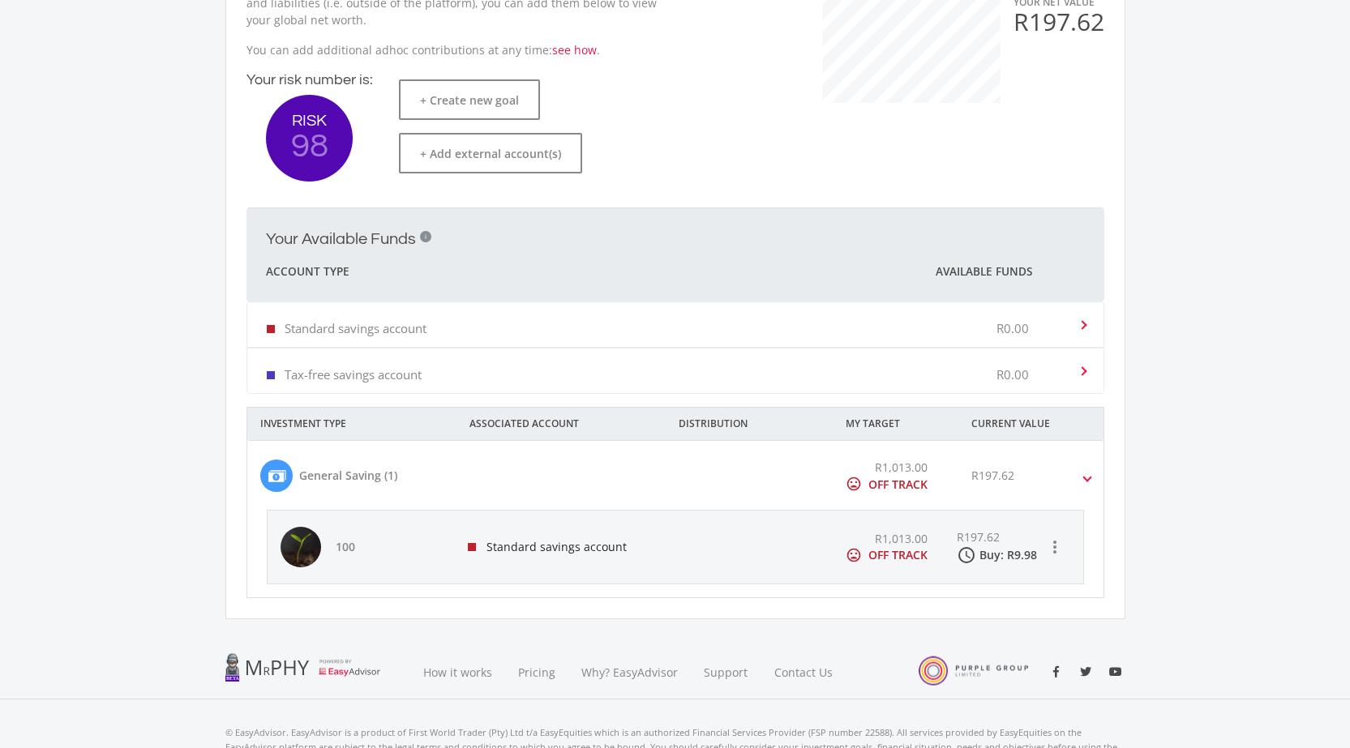
click at [1087, 366] on mat-expansion-panel-header "Tax-free savings account R0.00" at bounding box center [675, 371] width 856 height 45
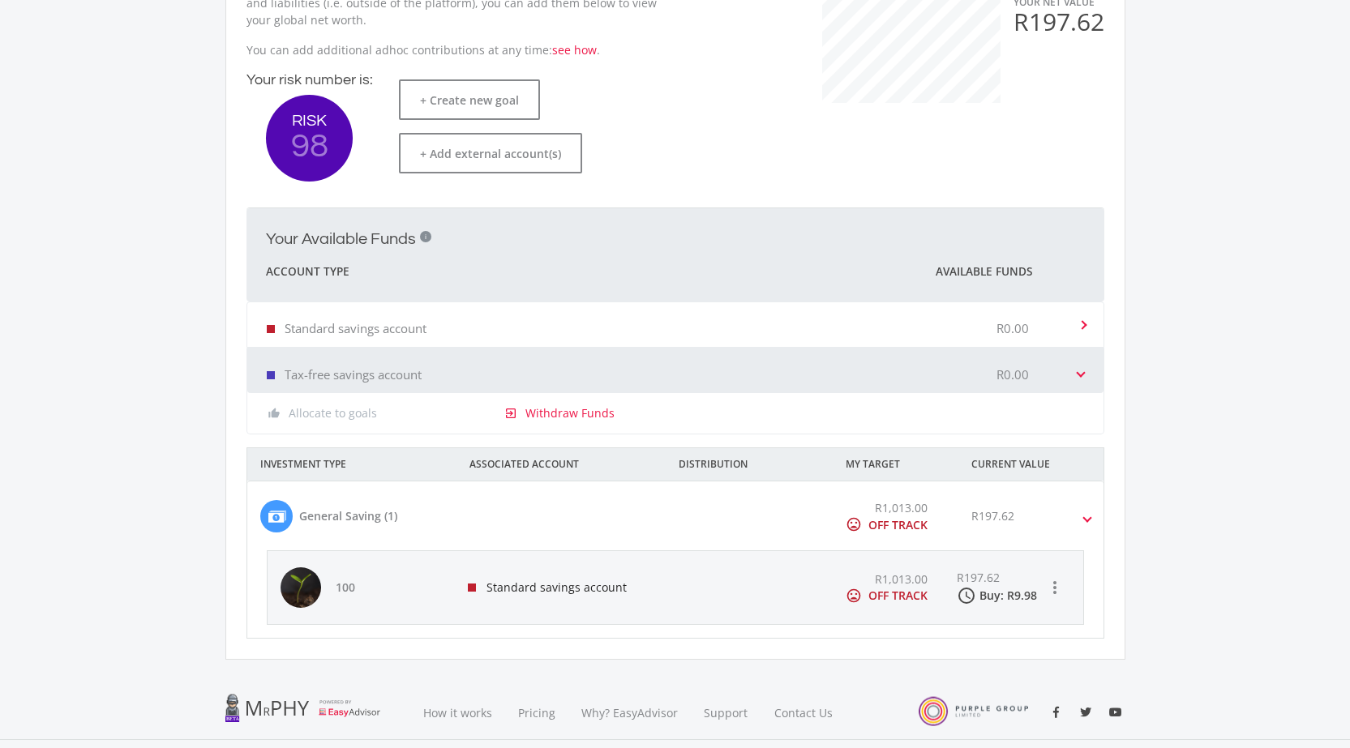
click at [1087, 366] on mat-expansion-panel-header "Tax-free savings account R0.00" at bounding box center [675, 371] width 856 height 45
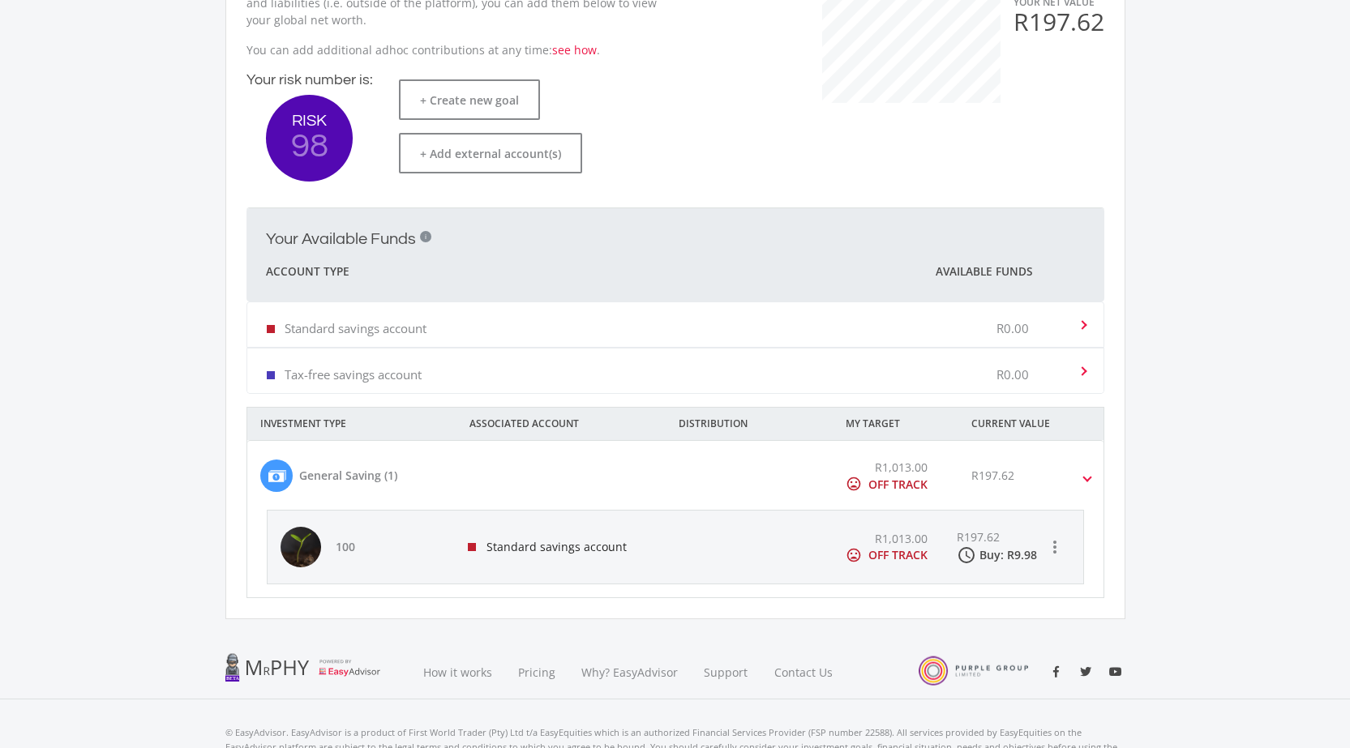
click at [1086, 362] on mat-expansion-panel-header "Tax-free savings account R0.00" at bounding box center [675, 371] width 856 height 45
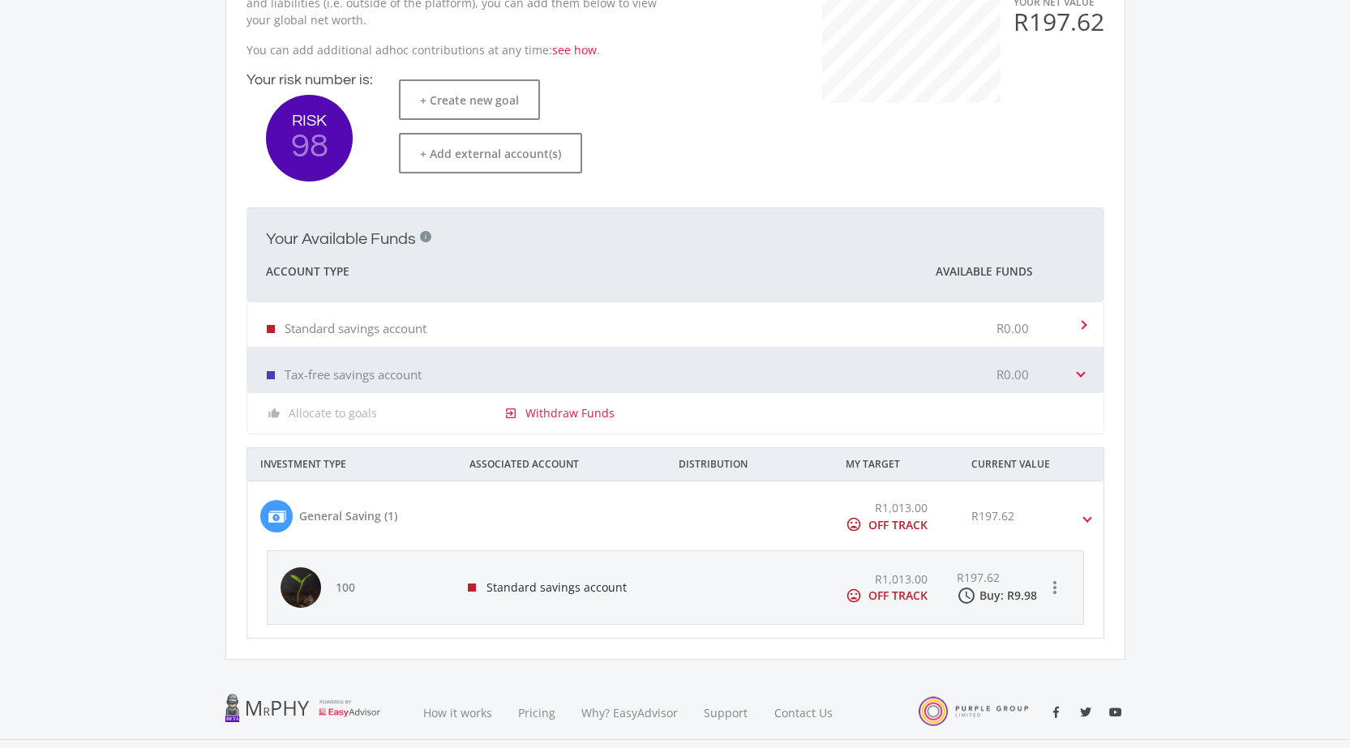
click at [1086, 362] on mat-expansion-panel-header "Tax-free savings account R0.00" at bounding box center [675, 371] width 856 height 45
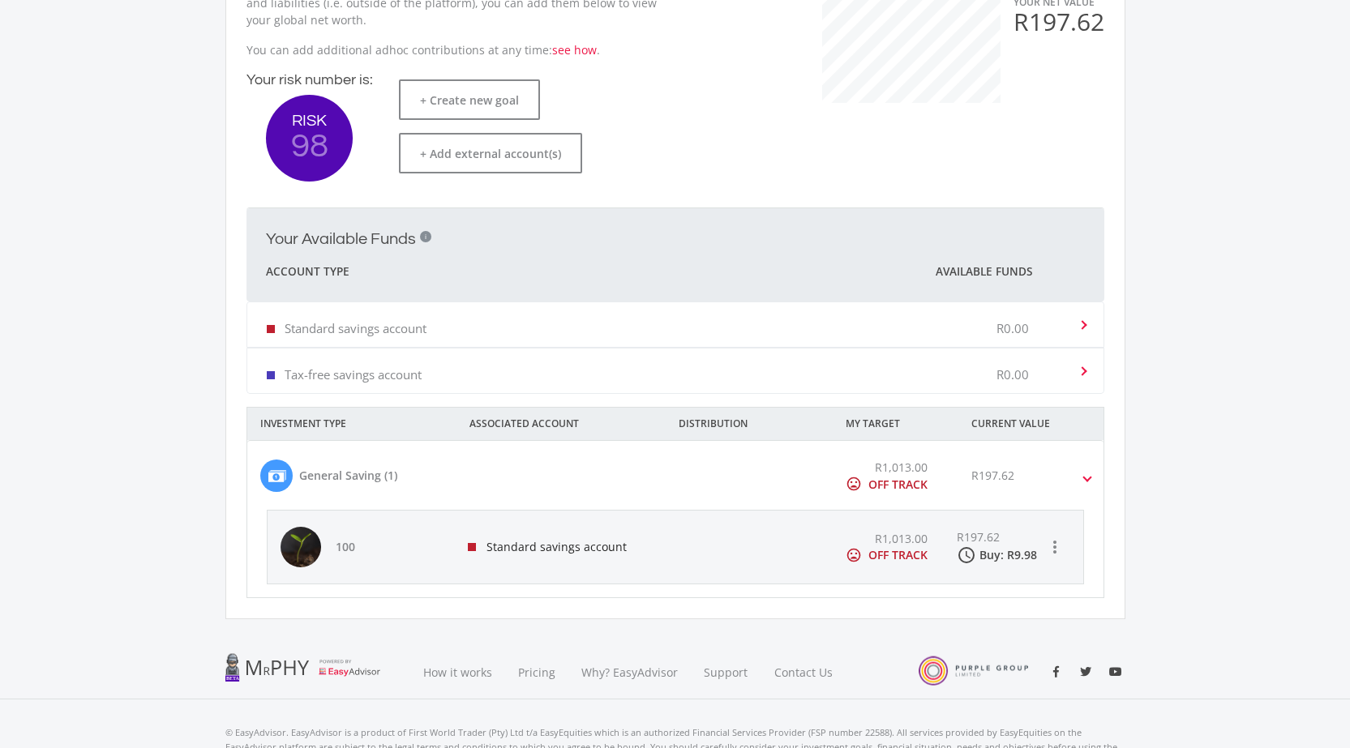
click at [1086, 324] on span at bounding box center [1081, 325] width 16 height 6
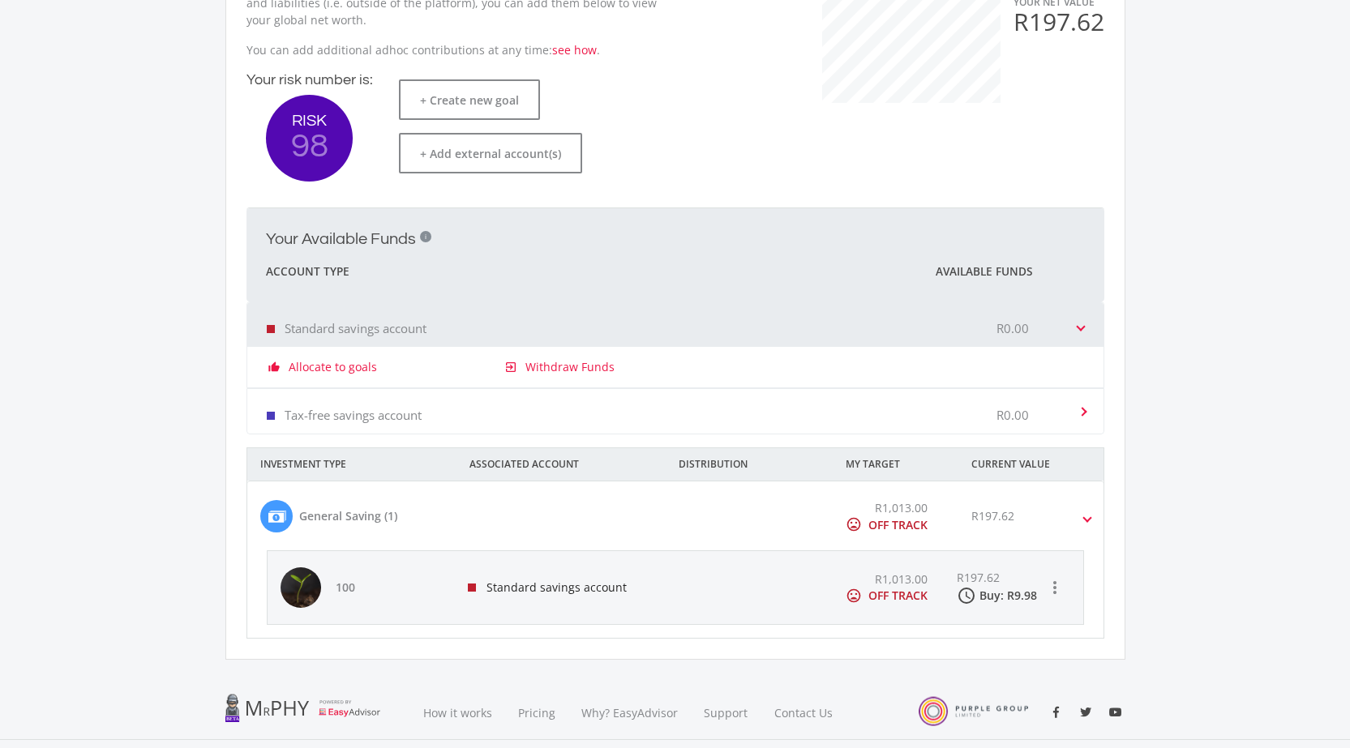
click at [1086, 324] on mat-expansion-panel-header "Standard savings account R0.00" at bounding box center [675, 324] width 856 height 45
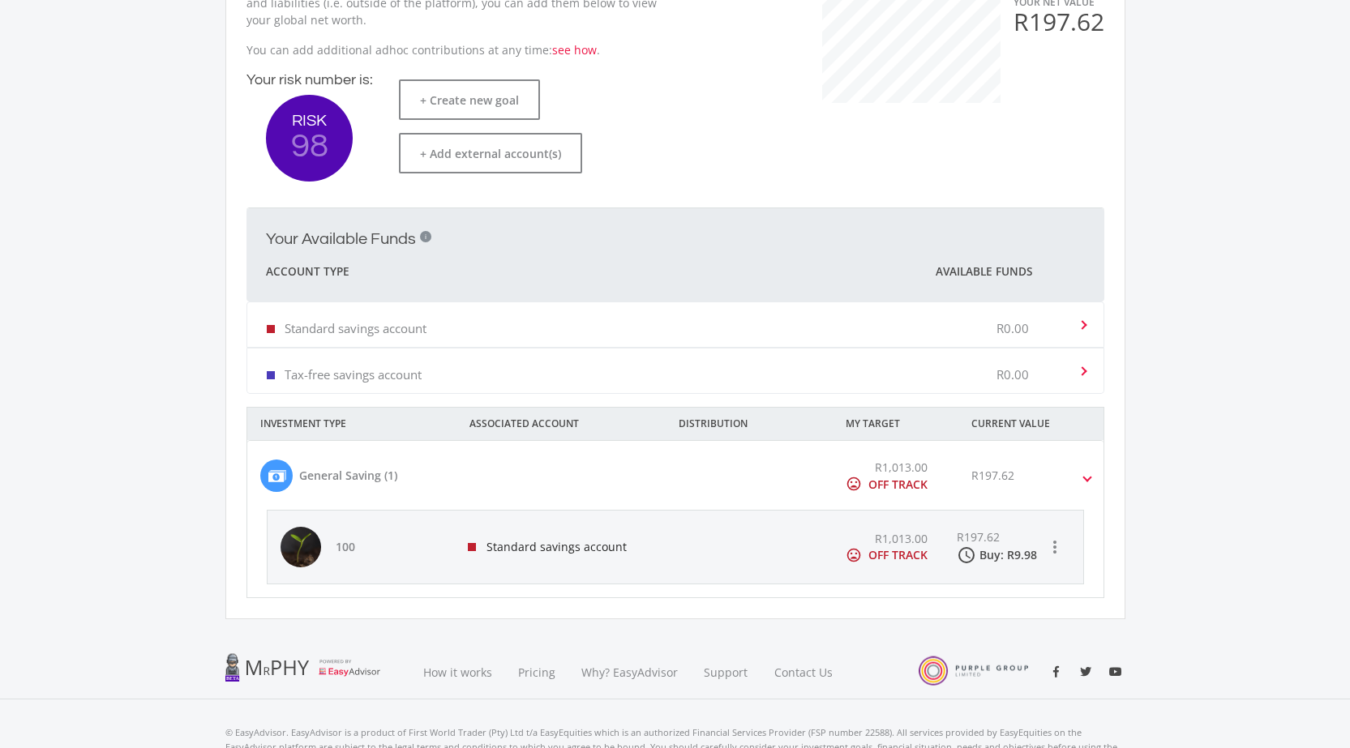
click at [1088, 479] on span at bounding box center [1087, 476] width 6 height 19
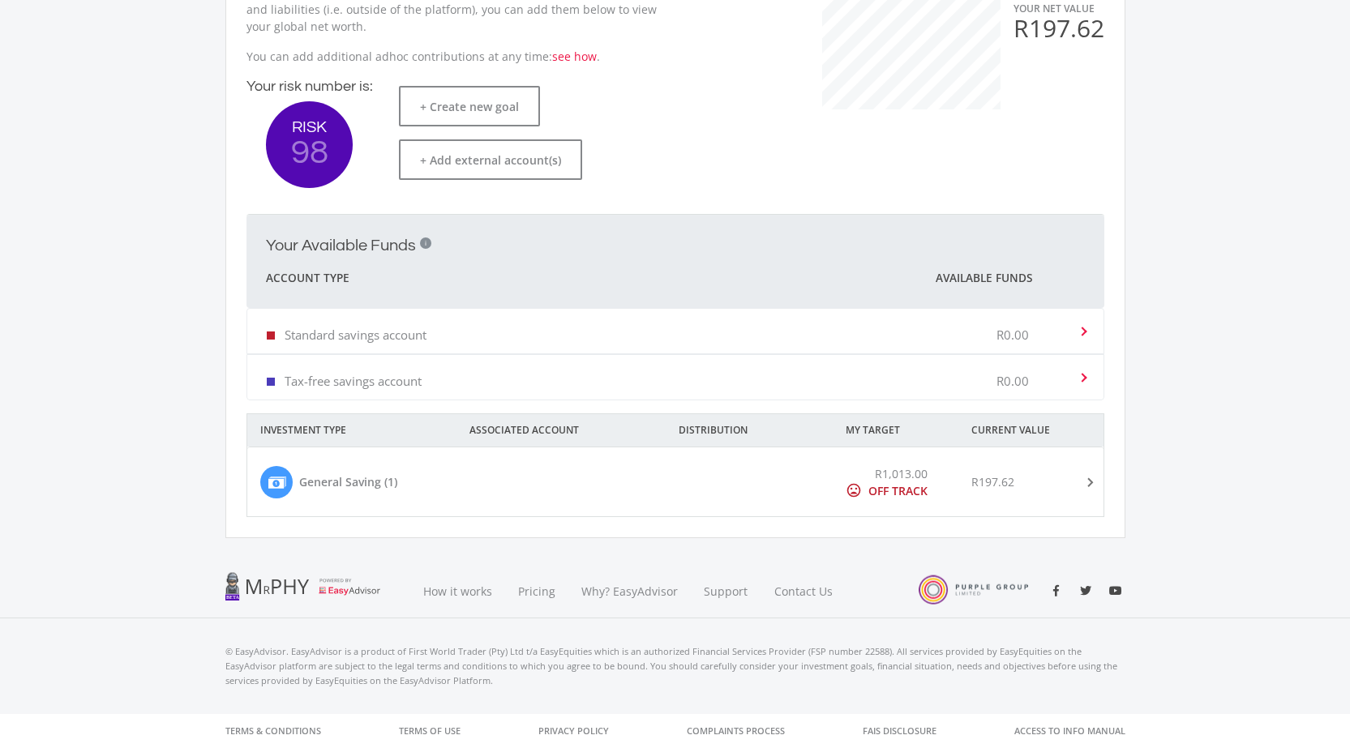
scroll to position [392, 0]
click at [341, 481] on div "General Saving (1)" at bounding box center [348, 482] width 98 height 17
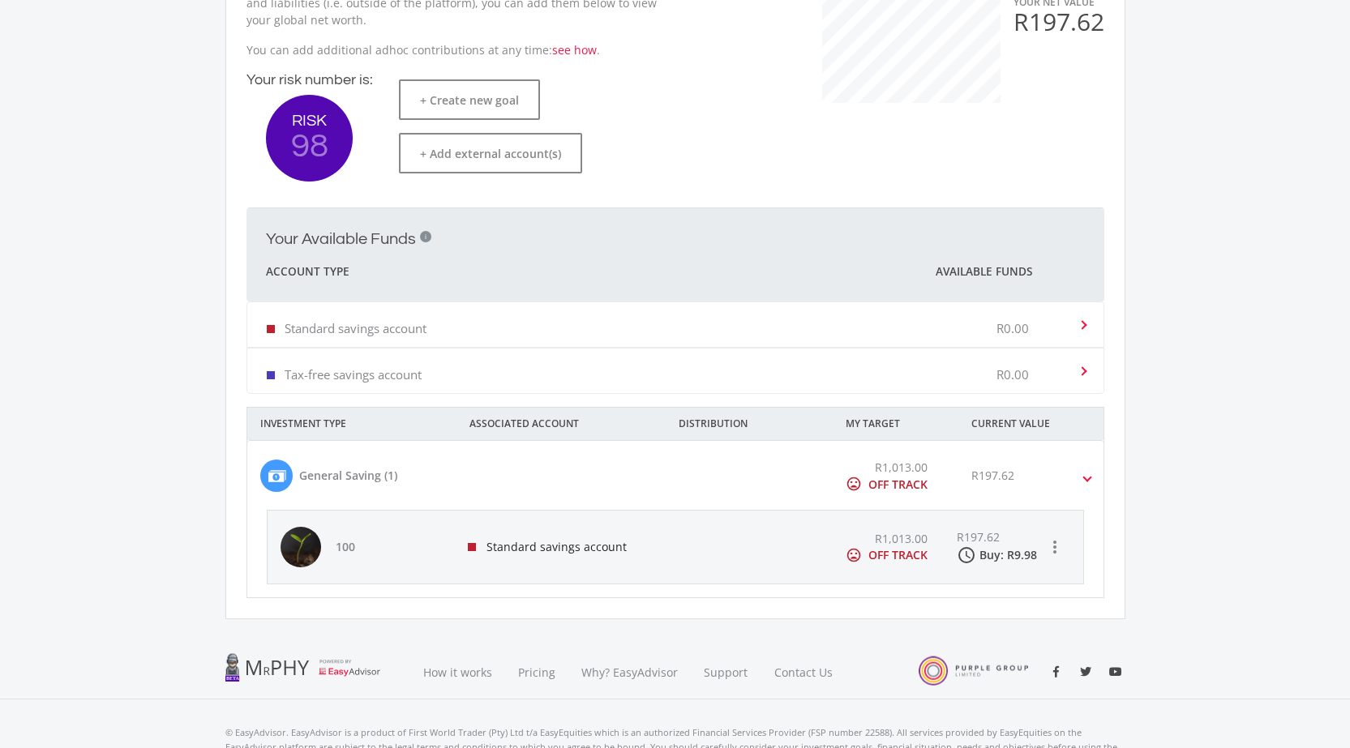
click at [1083, 371] on span at bounding box center [1081, 371] width 16 height 6
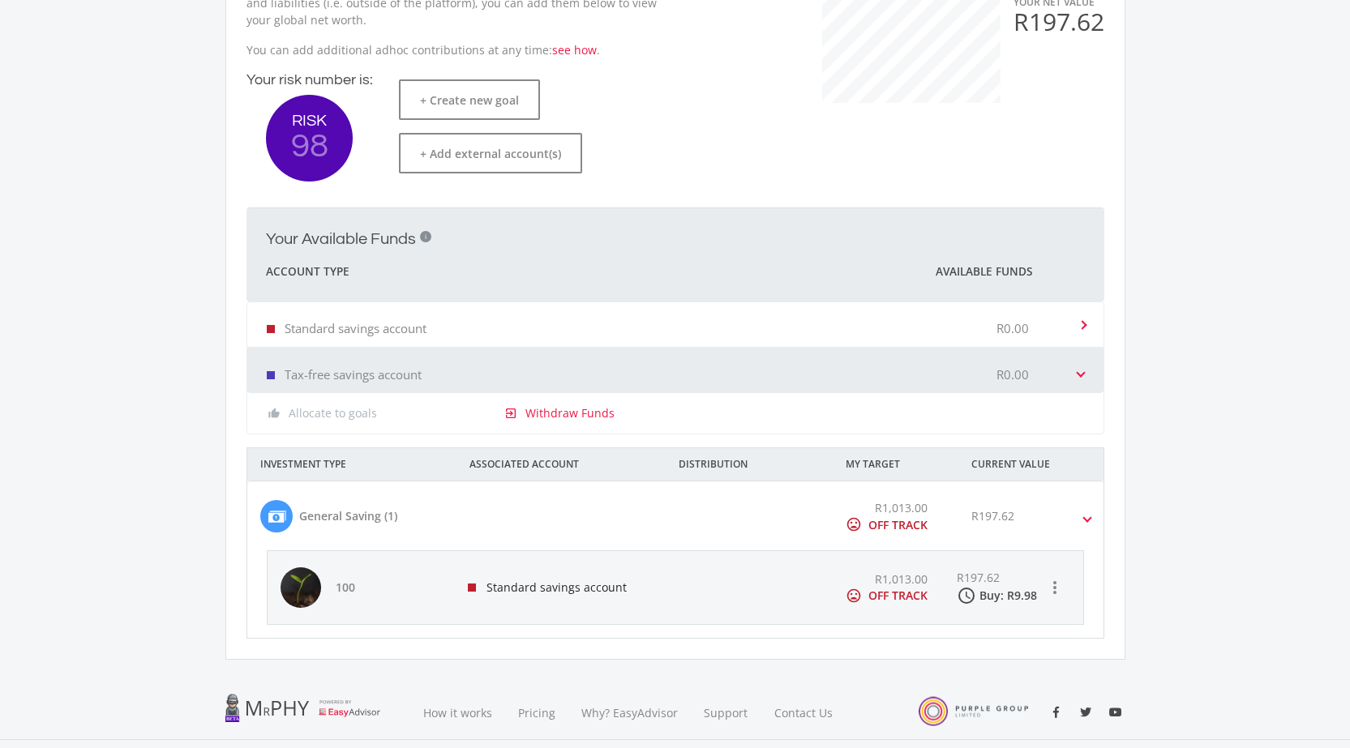
click at [1091, 323] on mat-expansion-panel-header "Standard savings account R0.00" at bounding box center [675, 324] width 856 height 45
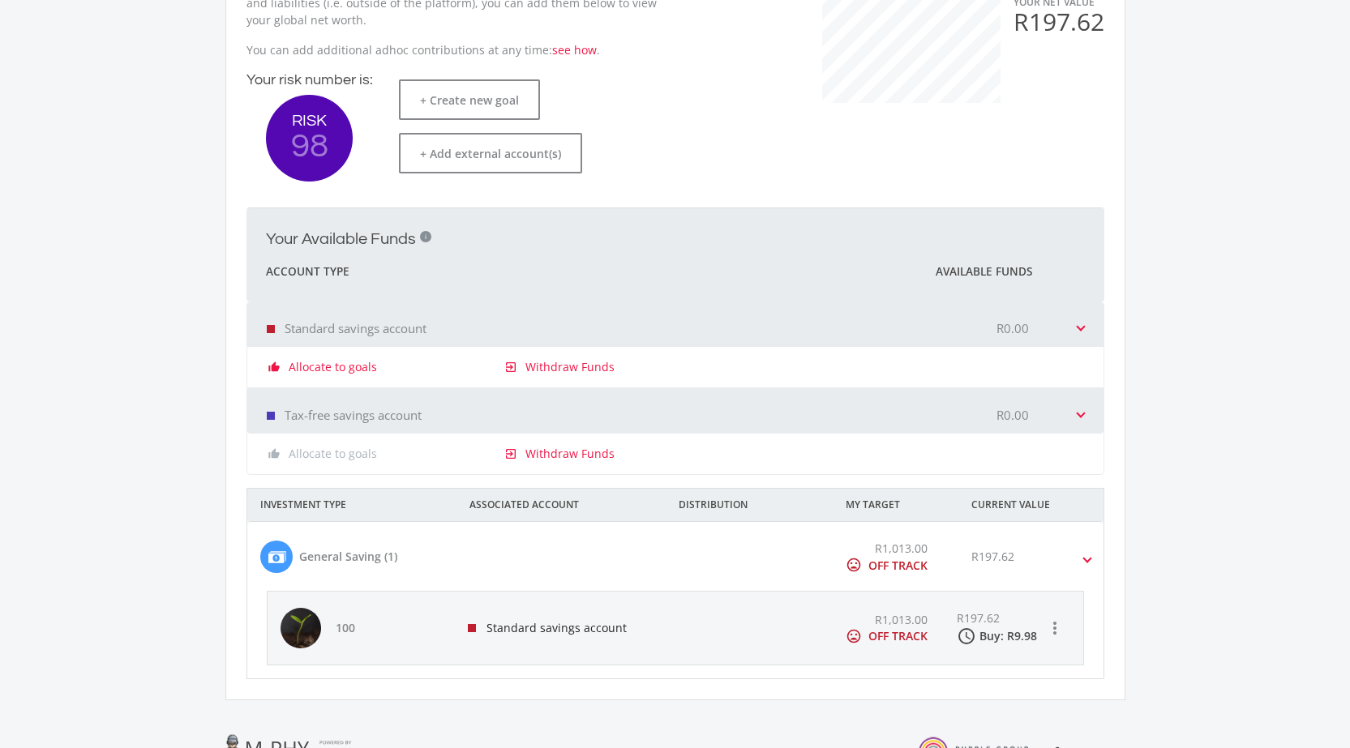
click at [1091, 323] on mat-expansion-panel-header "Standard savings account R0.00" at bounding box center [675, 324] width 856 height 45
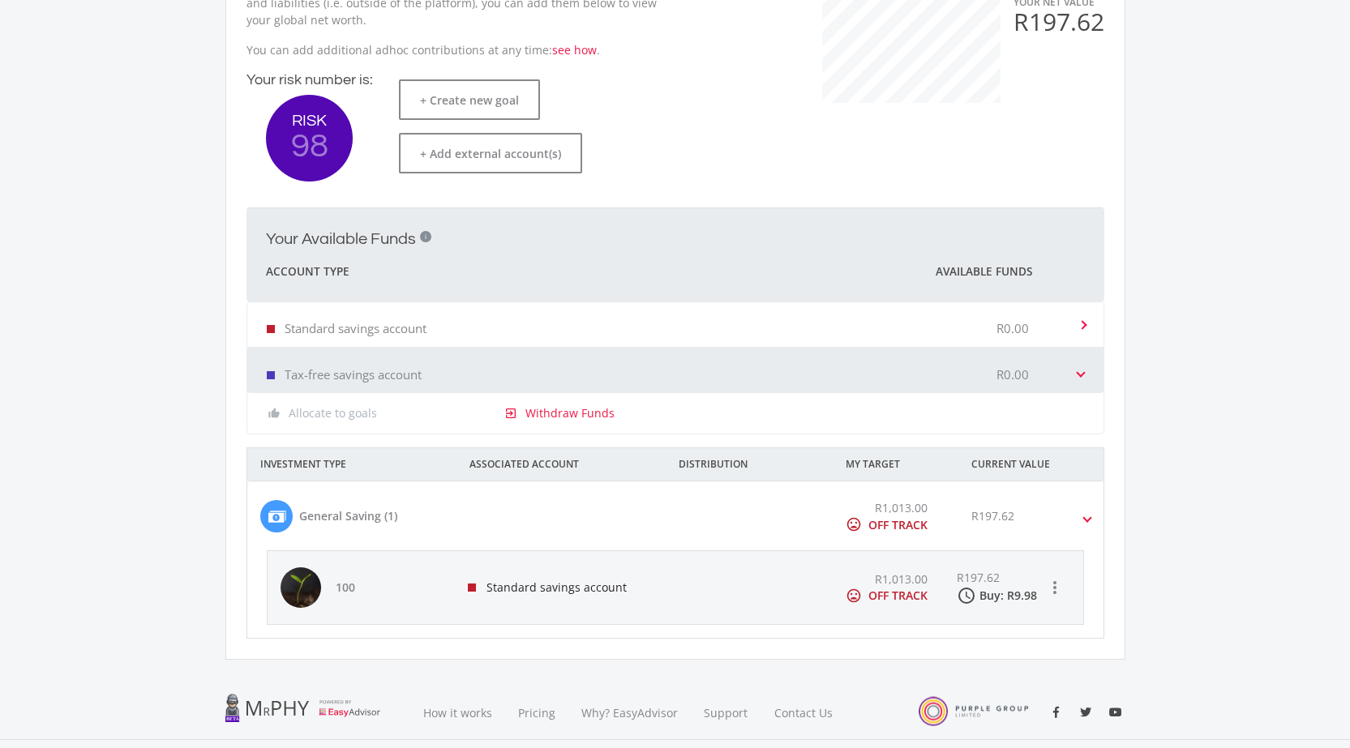
click at [991, 518] on div "R197.62" at bounding box center [992, 516] width 43 height 17
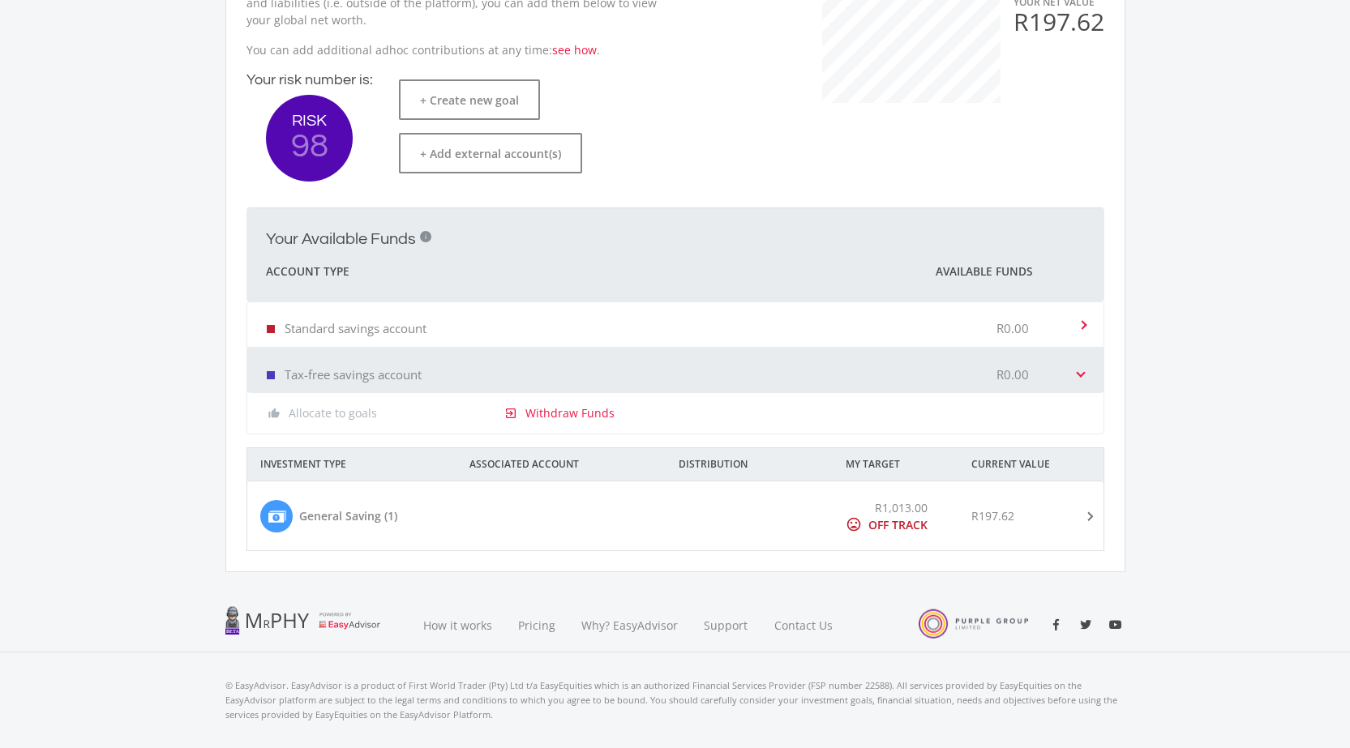
click at [991, 518] on div "R197.62" at bounding box center [992, 516] width 43 height 17
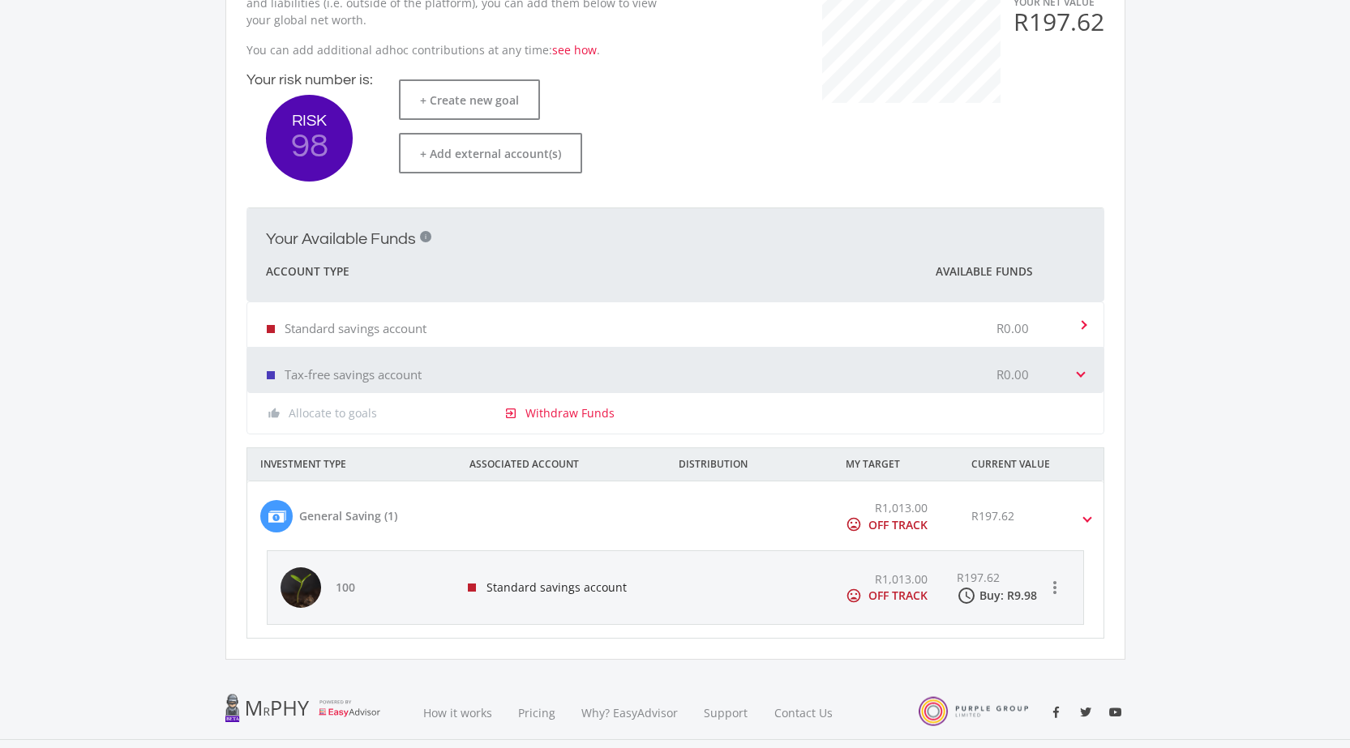
click at [879, 516] on div "OFF TRACK" at bounding box center [897, 524] width 59 height 17
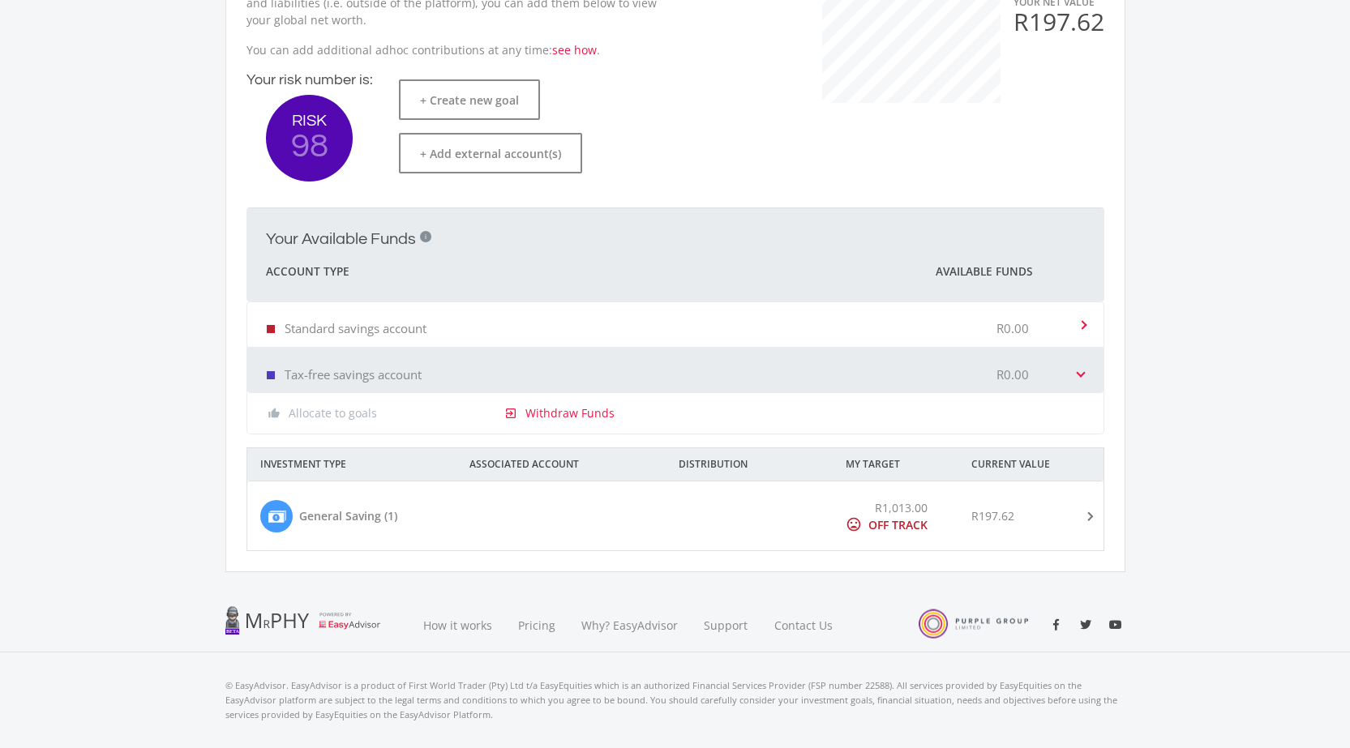
click at [878, 524] on div "OFF TRACK" at bounding box center [897, 524] width 59 height 17
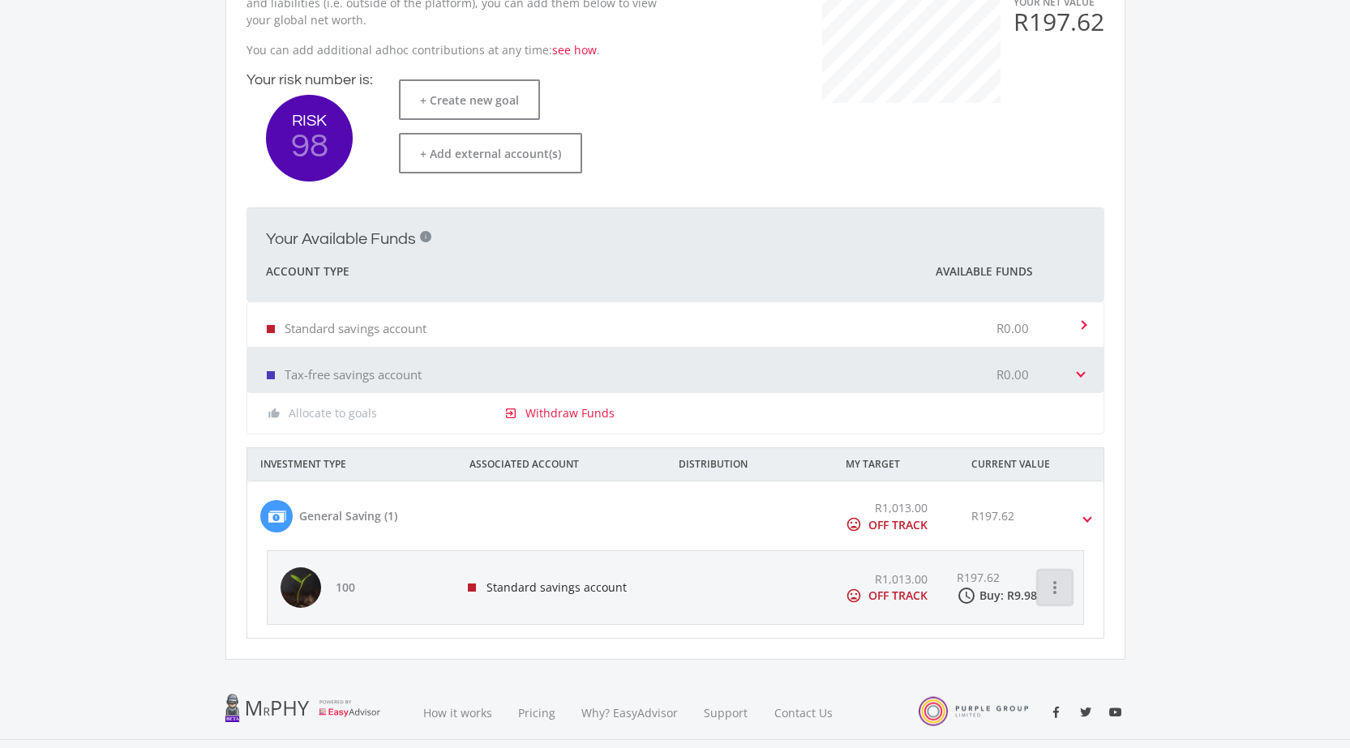
click at [1058, 586] on icon "more_vert" at bounding box center [1054, 587] width 19 height 19
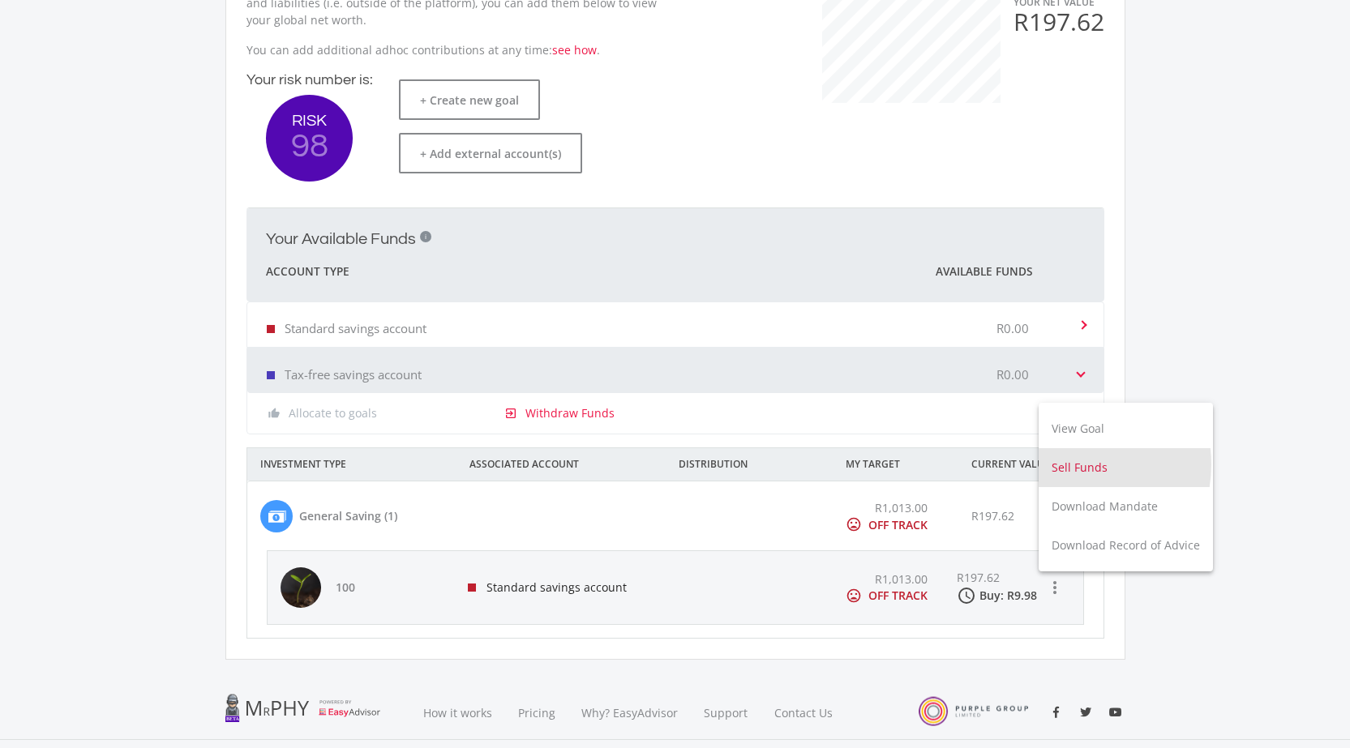
click at [1066, 465] on button "Sell Funds" at bounding box center [1126, 467] width 174 height 39
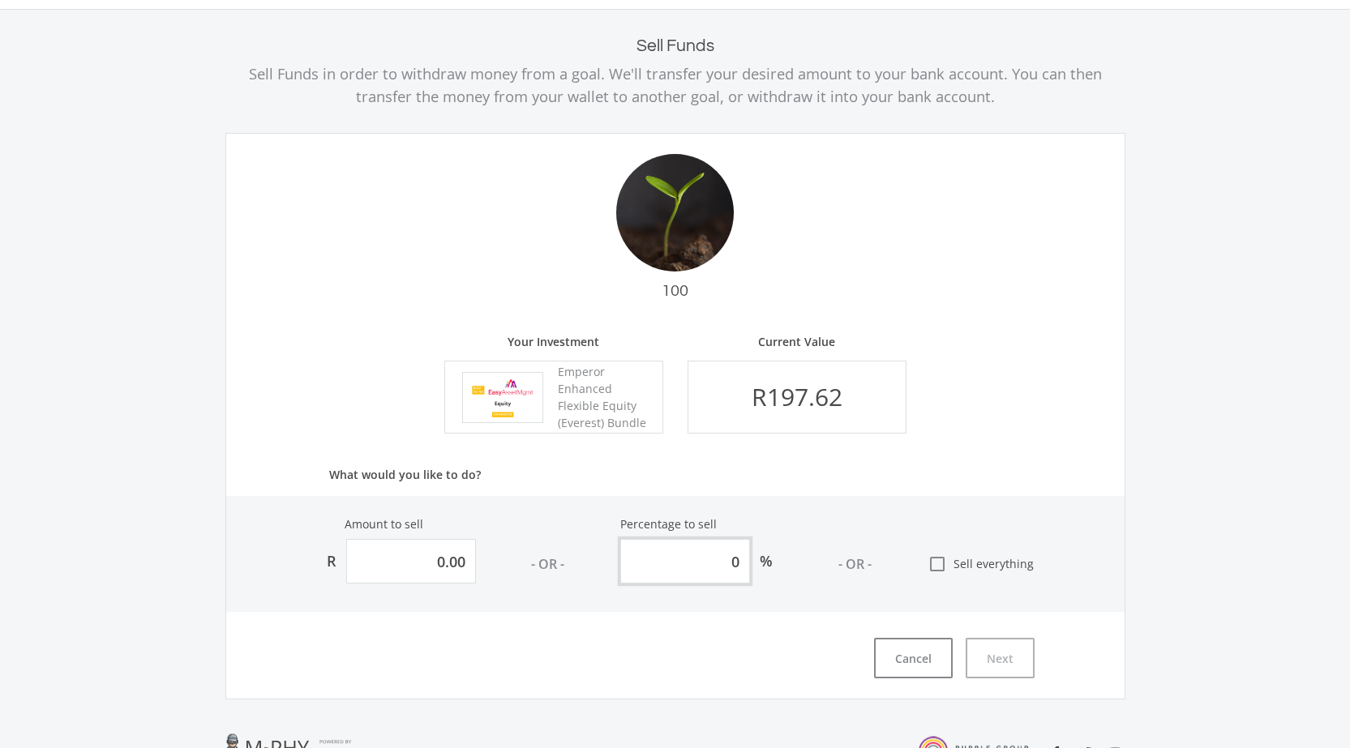
click at [737, 566] on input "0" at bounding box center [685, 561] width 130 height 45
click at [734, 566] on input "0" at bounding box center [685, 561] width 130 height 45
type input "19.7622607186763"
type input "10"
type input "197.622607186763"
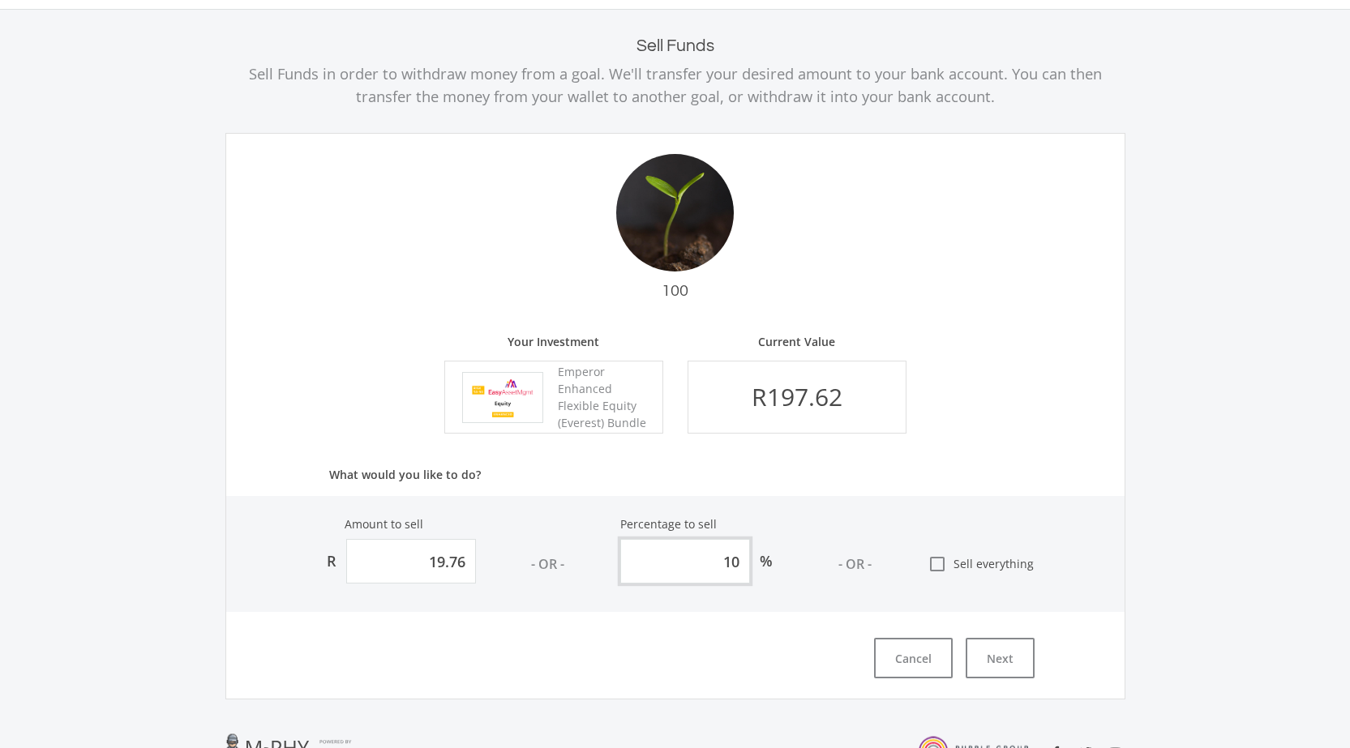
type input "100"
type input "197.62"
type input "100"
click at [986, 666] on button "Next" at bounding box center [1000, 658] width 69 height 41
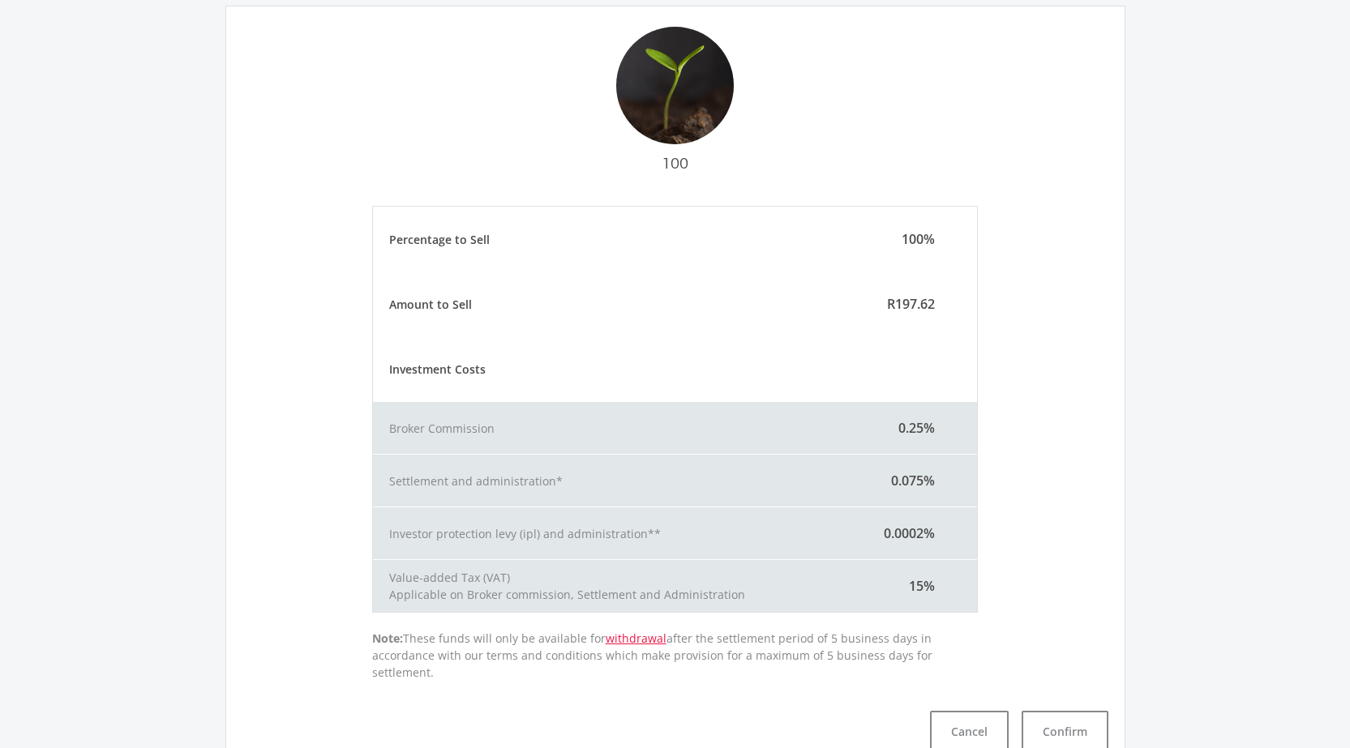
scroll to position [354, 0]
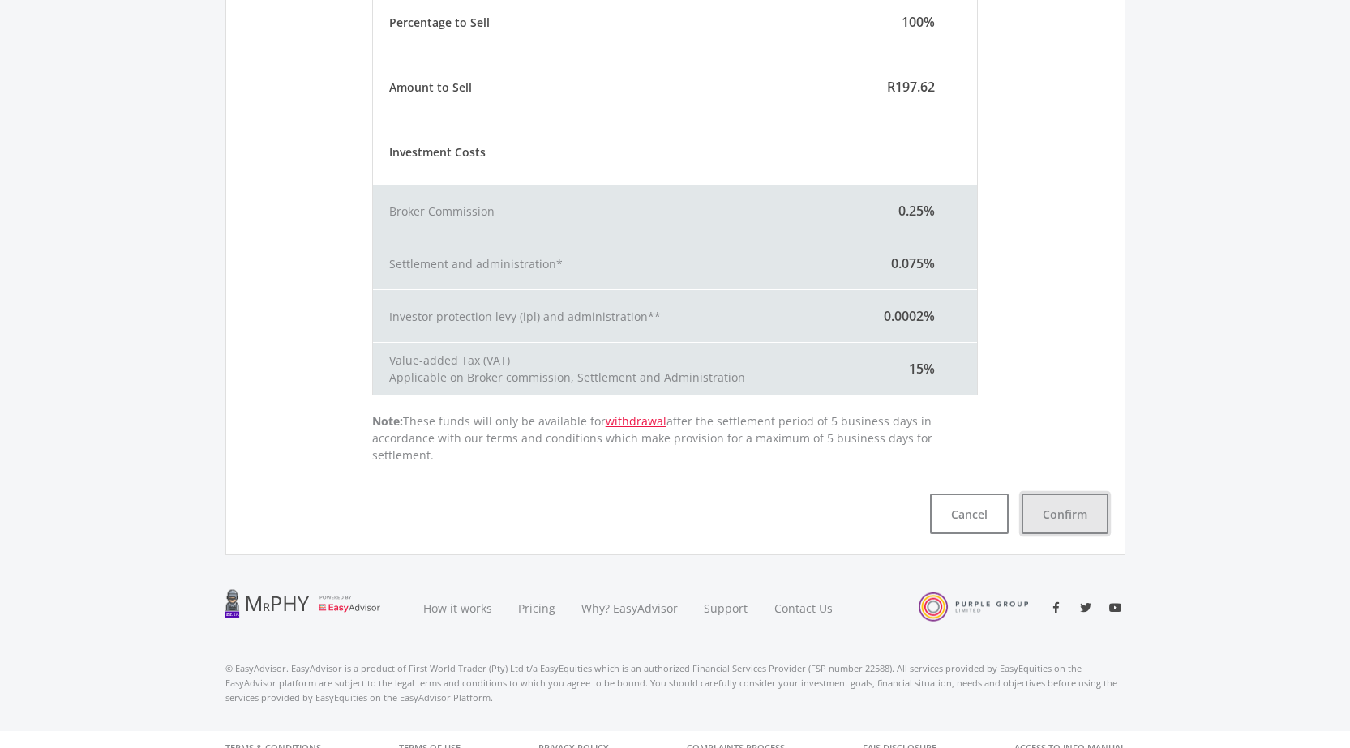
click at [1072, 494] on button "Confirm" at bounding box center [1065, 514] width 87 height 41
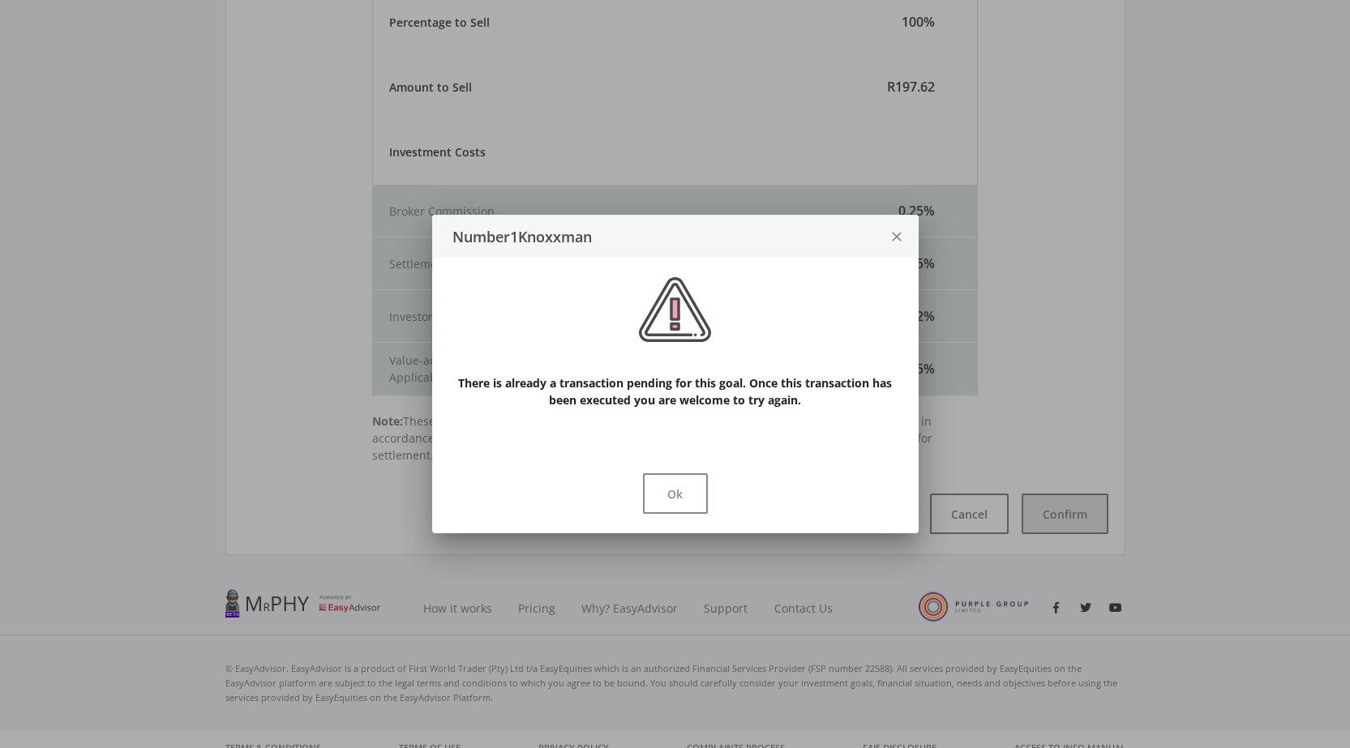
scroll to position [0, 0]
click at [896, 241] on icon "close" at bounding box center [897, 237] width 16 height 43
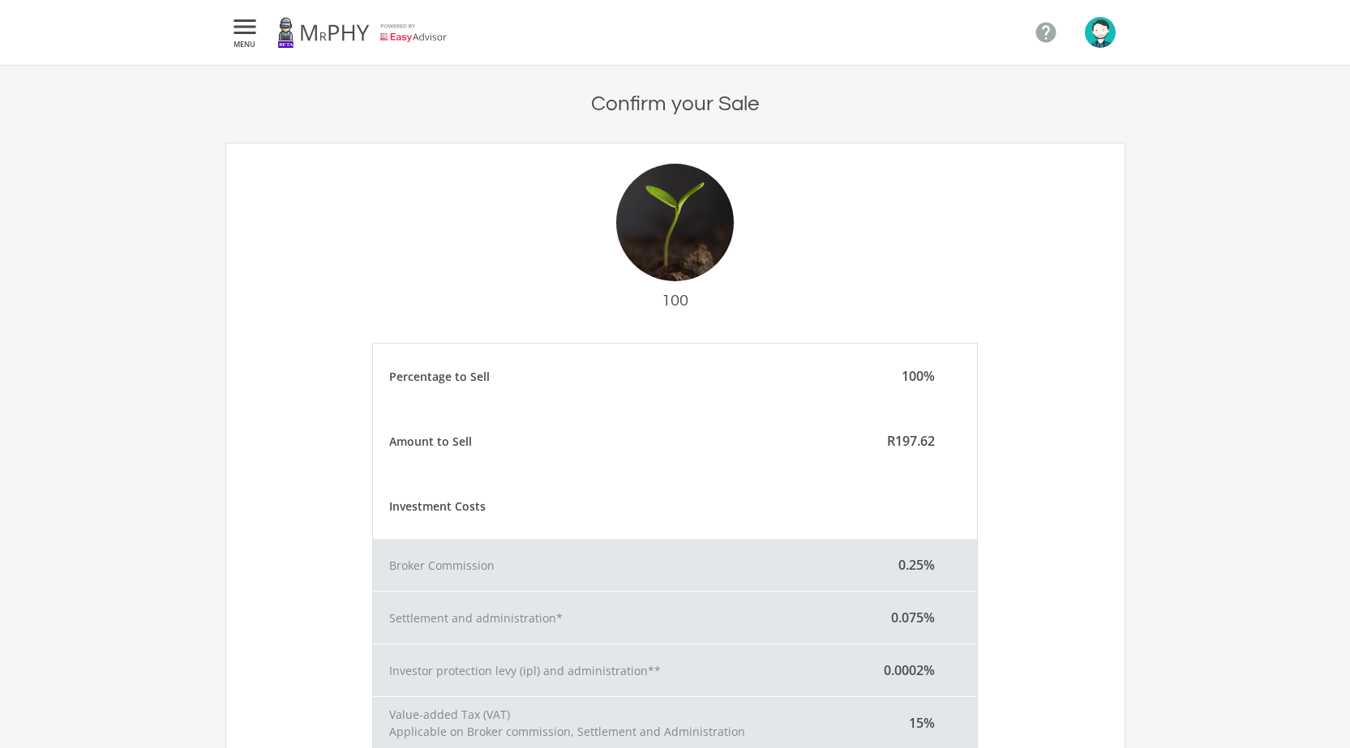
click at [1110, 33] on img "button" at bounding box center [1100, 32] width 31 height 31
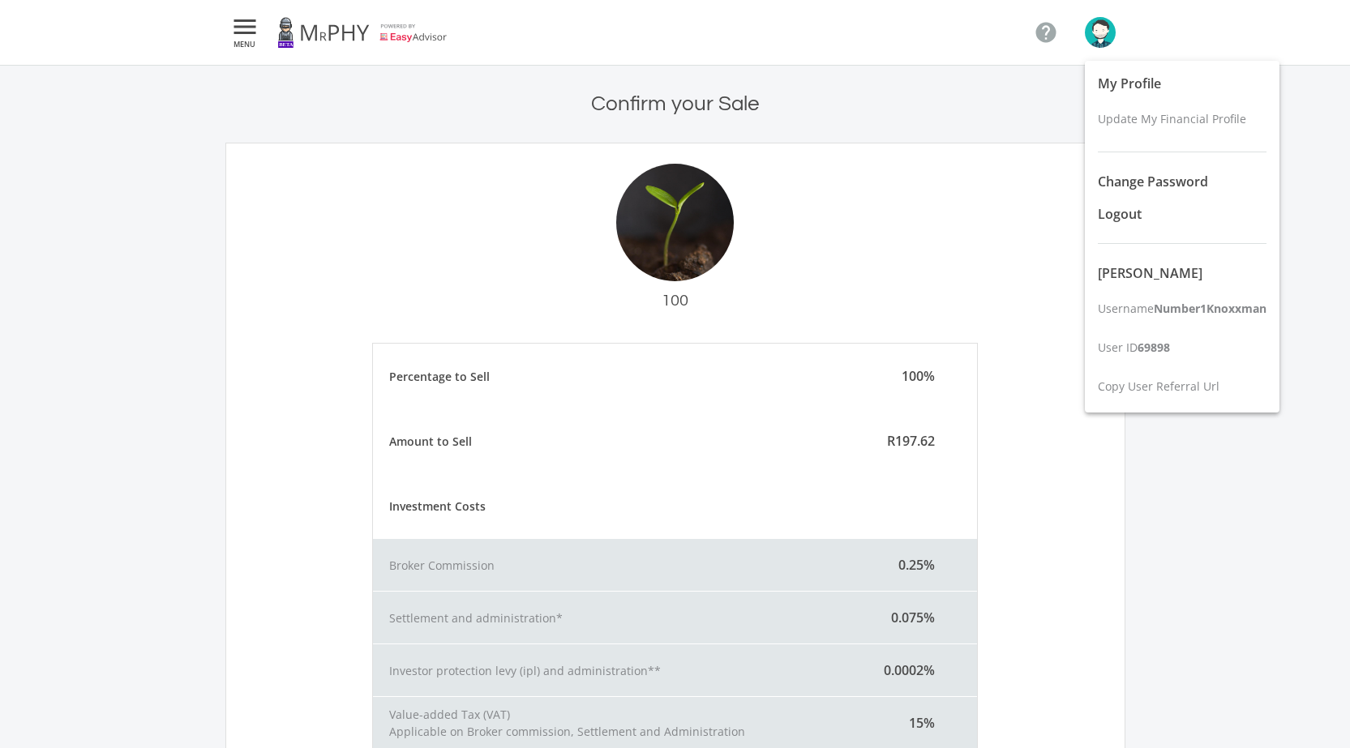
click at [332, 33] on div at bounding box center [675, 374] width 1350 height 748
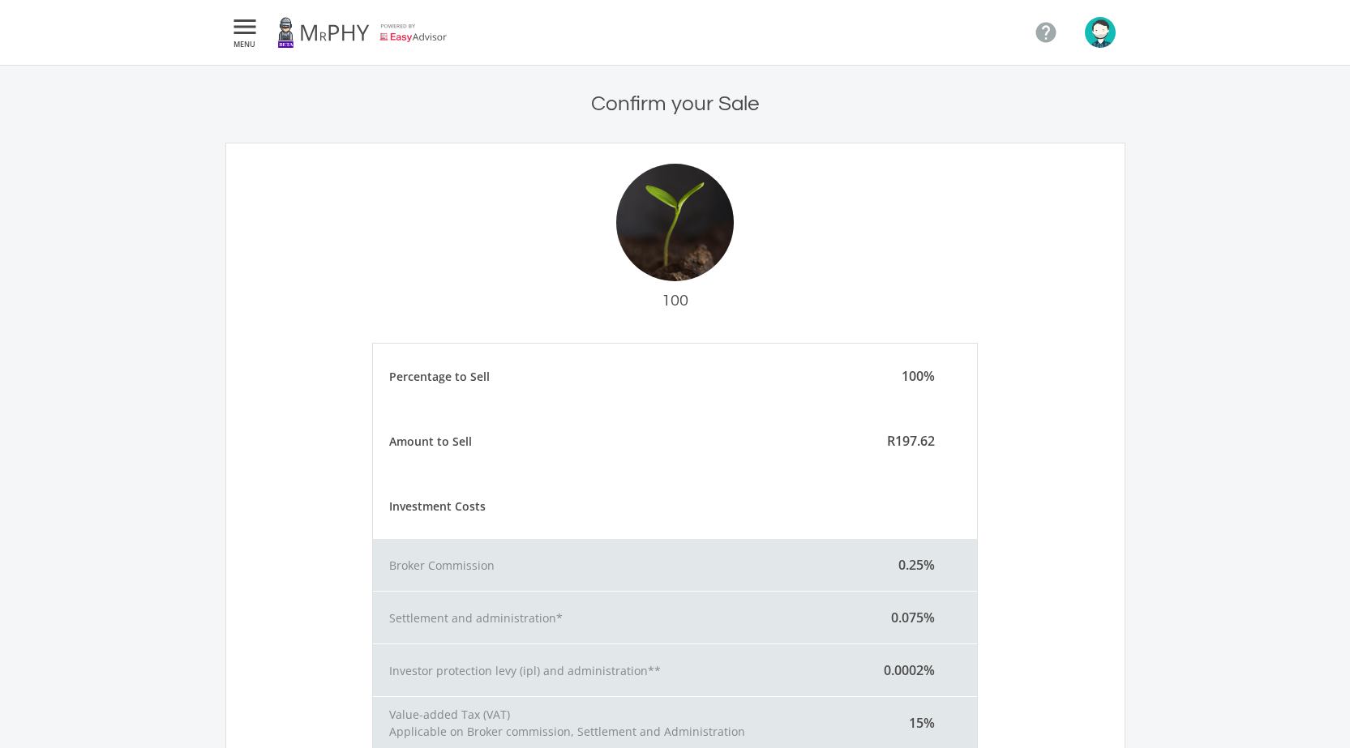
click at [332, 33] on link at bounding box center [362, 32] width 170 height 45
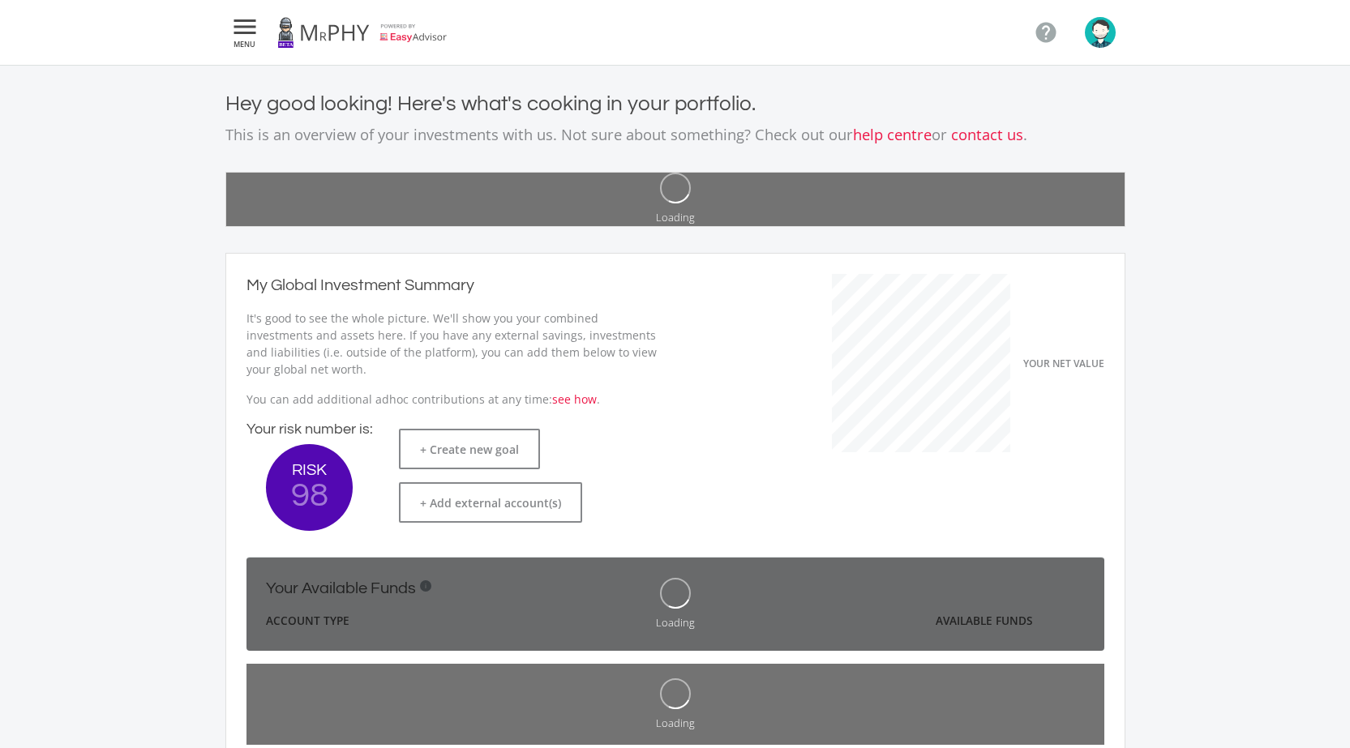
click at [332, 33] on link at bounding box center [362, 32] width 170 height 45
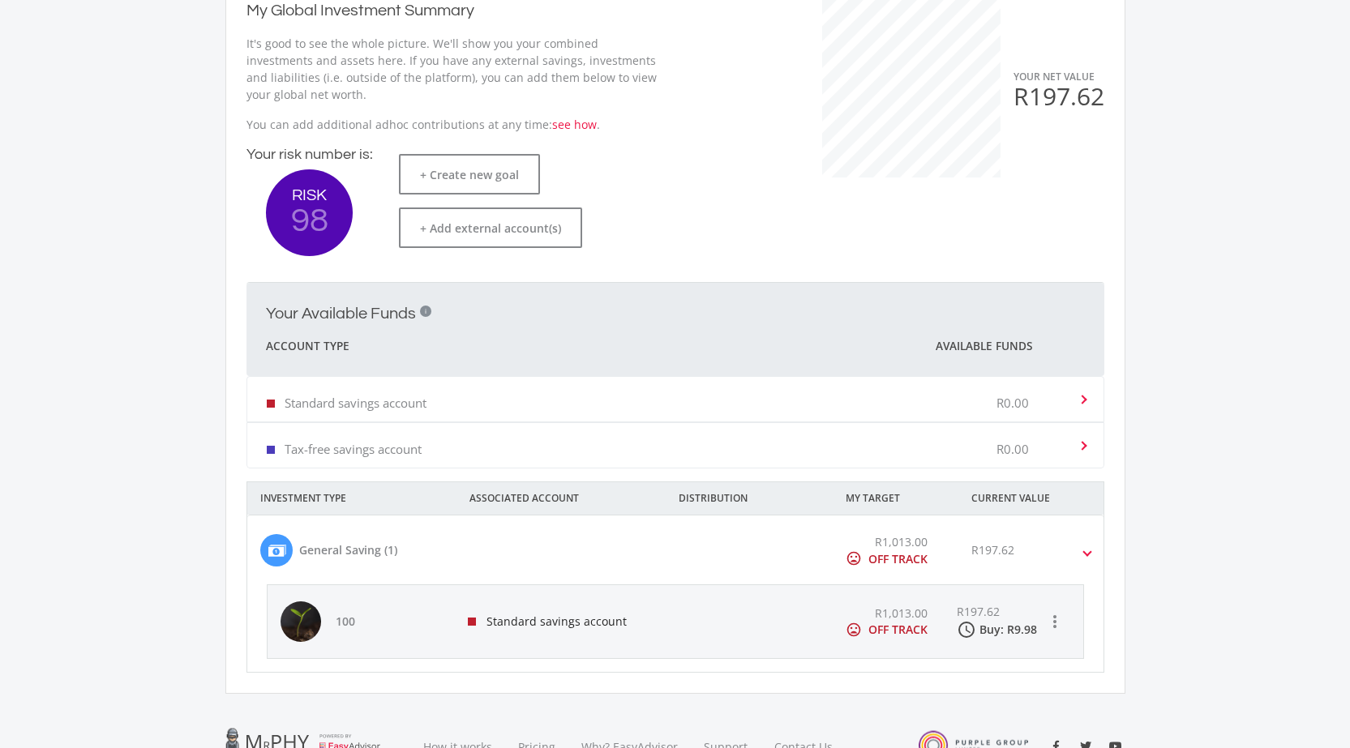
scroll to position [480, 0]
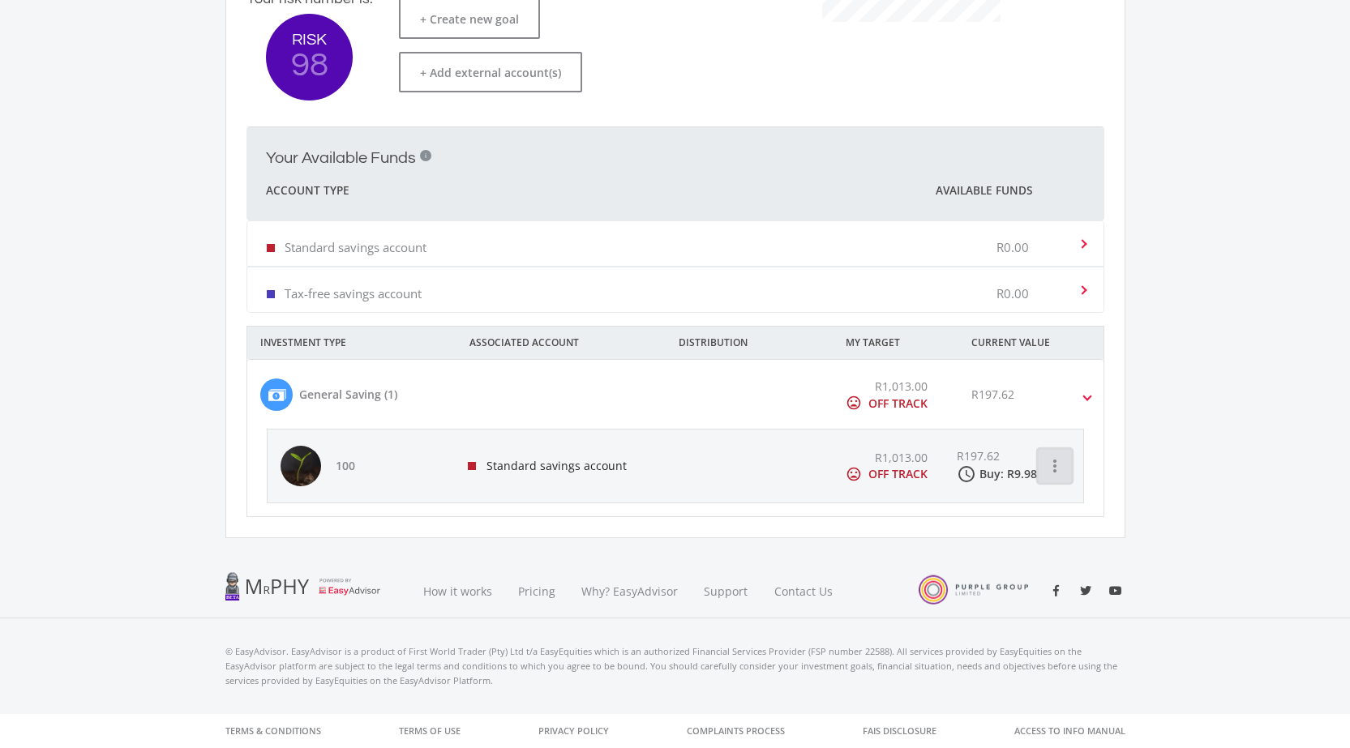
click at [1049, 462] on icon "more_vert" at bounding box center [1054, 465] width 19 height 19
click at [1153, 402] on div at bounding box center [675, 374] width 1350 height 748
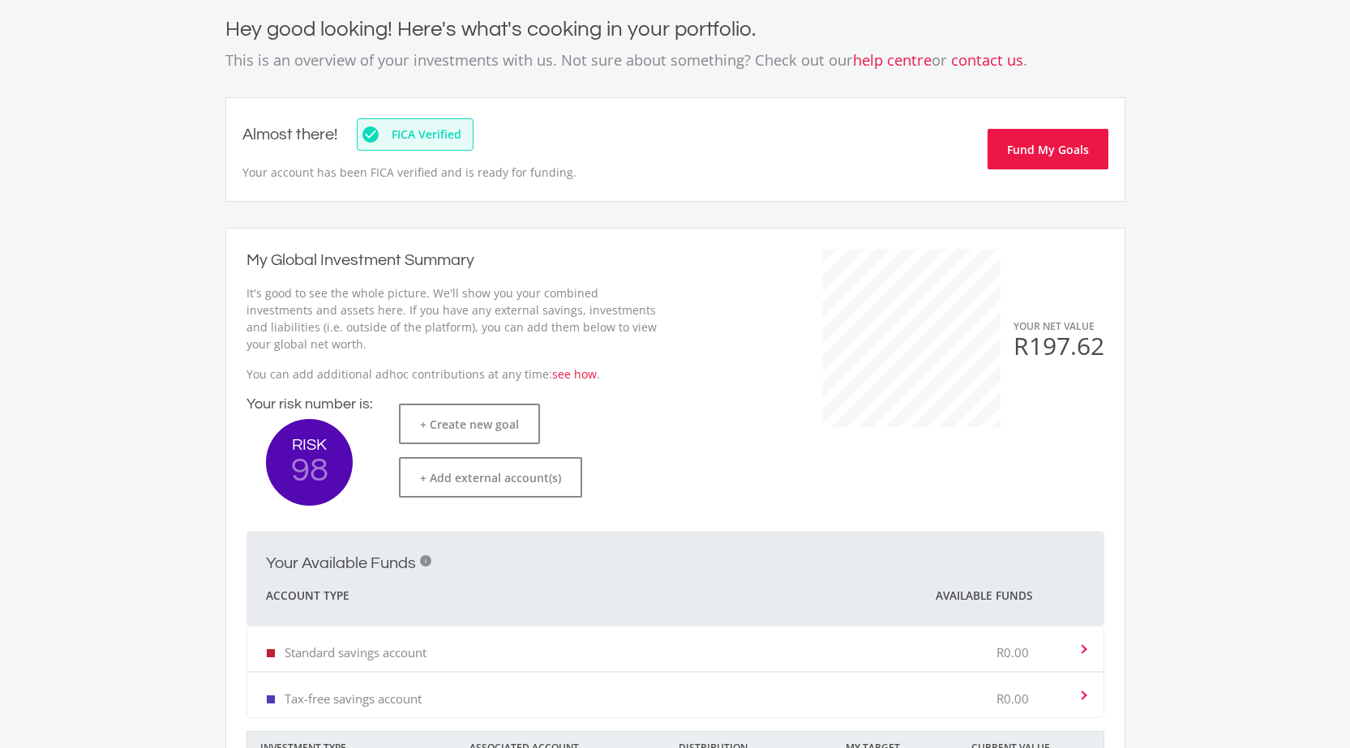
scroll to position [0, 0]
